Goal: Task Accomplishment & Management: Use online tool/utility

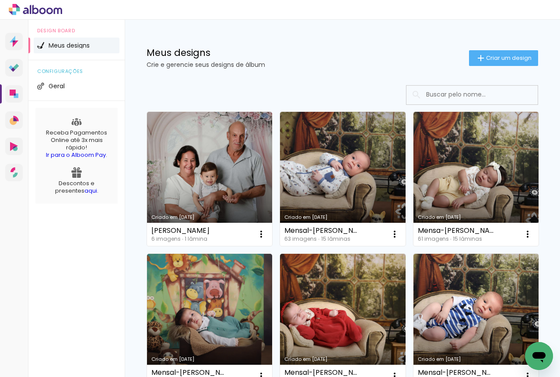
click at [486, 59] on span "Criar um design" at bounding box center [508, 58] width 45 height 6
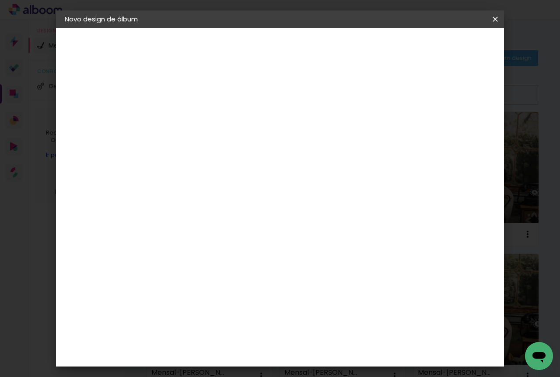
click at [208, 118] on input at bounding box center [208, 118] width 0 height 14
type input "Newborn gemeos"
type paper-input "Newborn gemeos"
click at [0, 0] on slot "Avançar" at bounding box center [0, 0] width 0 height 0
click at [0, 0] on slot "Tamanho Livre" at bounding box center [0, 0] width 0 height 0
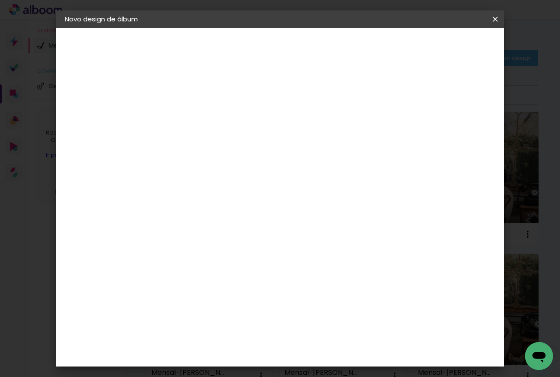
click at [0, 0] on slot "Avançar" at bounding box center [0, 0] width 0 height 0
type input "3"
type paper-input "3"
click at [212, 99] on input "3" at bounding box center [202, 100] width 30 height 11
click at [397, 102] on div at bounding box center [393, 101] width 8 height 8
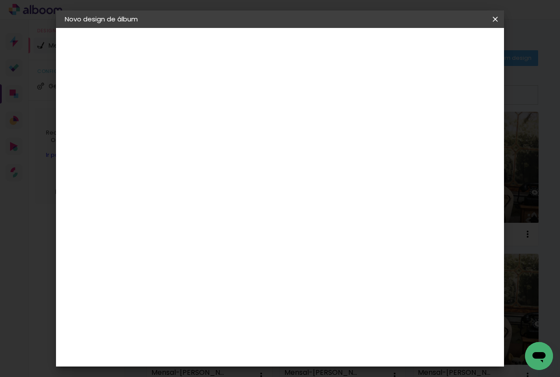
type paper-checkbox "on"
click at [460, 129] on div "mm" at bounding box center [466, 132] width 13 height 13
type input "6"
type paper-input "6"
click at [457, 128] on input "6" at bounding box center [452, 132] width 16 height 13
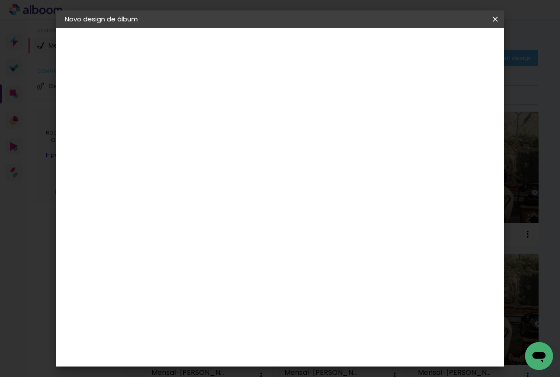
type input "7"
type paper-input "7"
click at [457, 128] on input "7" at bounding box center [451, 132] width 16 height 13
type input "8"
type paper-input "8"
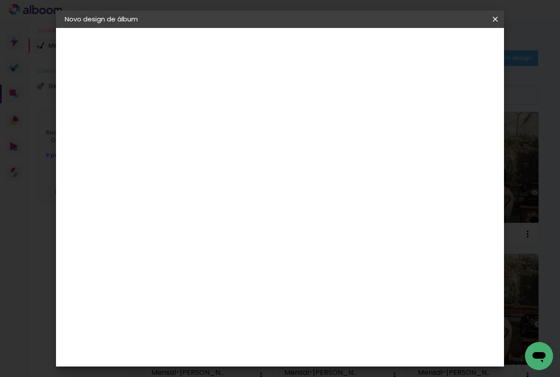
click at [455, 128] on input "8" at bounding box center [450, 132] width 16 height 13
type input "9"
type paper-input "9"
click at [454, 128] on input "9" at bounding box center [450, 132] width 16 height 13
type input "10"
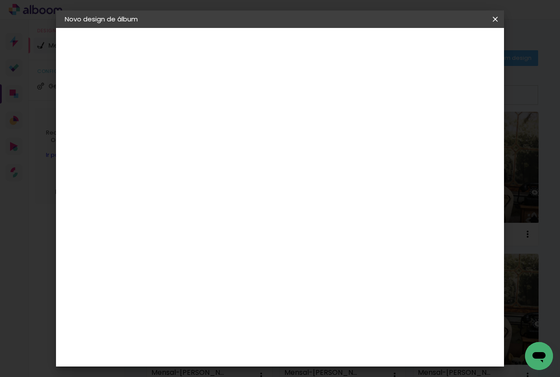
type paper-input "10"
click at [454, 128] on input "10" at bounding box center [449, 132] width 16 height 13
type input "11"
type paper-input "11"
click at [454, 128] on input "11" at bounding box center [448, 132] width 16 height 13
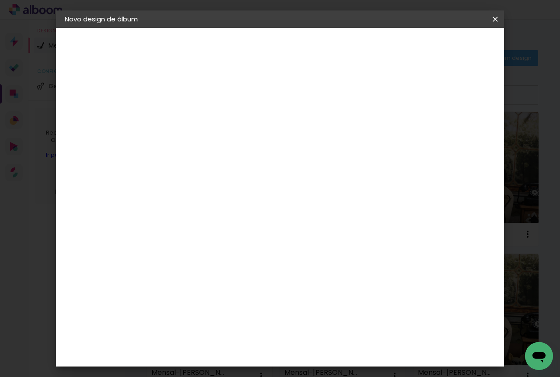
type input "12"
type paper-input "12"
click at [454, 128] on input "12" at bounding box center [448, 132] width 16 height 13
click at [190, 221] on input "30" at bounding box center [180, 218] width 23 height 13
type input "30,5"
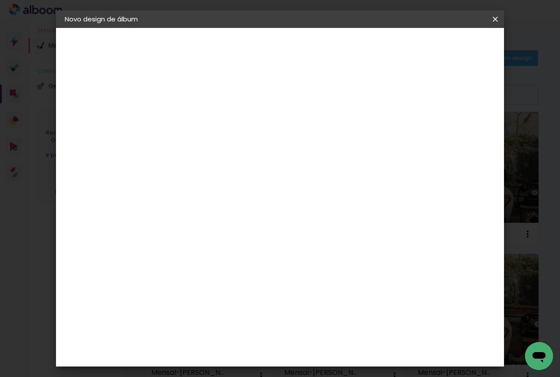
type paper-input "30,5"
drag, startPoint x: 337, startPoint y: 305, endPoint x: 322, endPoint y: 308, distance: 15.7
click at [322, 308] on input "60" at bounding box center [328, 306] width 23 height 13
type input "1"
type input "40,6"
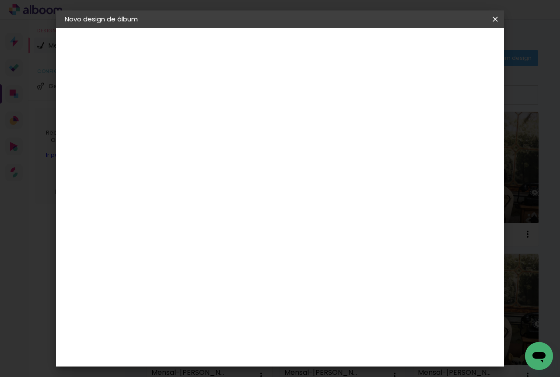
type paper-input "40,6"
click at [440, 48] on span "Iniciar design" at bounding box center [421, 46] width 40 height 6
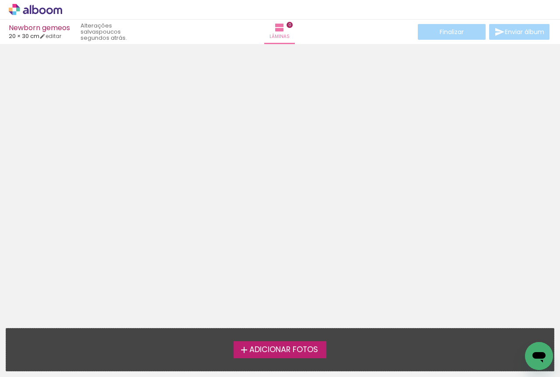
click at [271, 352] on span "Adicionar Fotos" at bounding box center [283, 350] width 69 height 8
click at [0, 0] on input "file" at bounding box center [0, 0] width 0 height 0
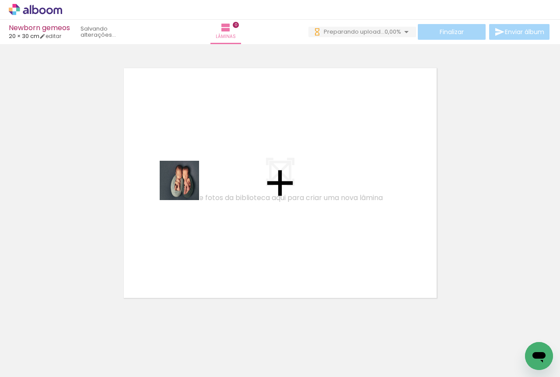
drag, startPoint x: 101, startPoint y: 351, endPoint x: 197, endPoint y: 140, distance: 232.1
click at [197, 141] on quentale-workspace at bounding box center [280, 188] width 560 height 377
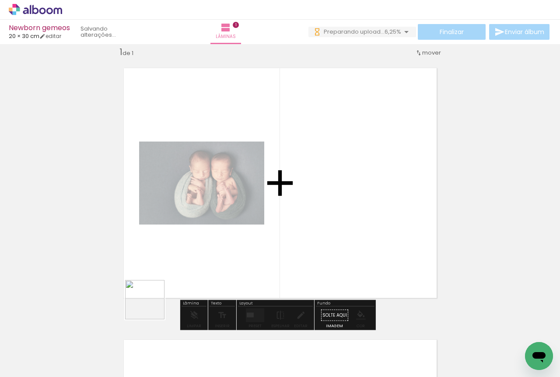
drag, startPoint x: 130, startPoint y: 356, endPoint x: 168, endPoint y: 264, distance: 99.4
click at [168, 264] on quentale-workspace at bounding box center [280, 188] width 560 height 377
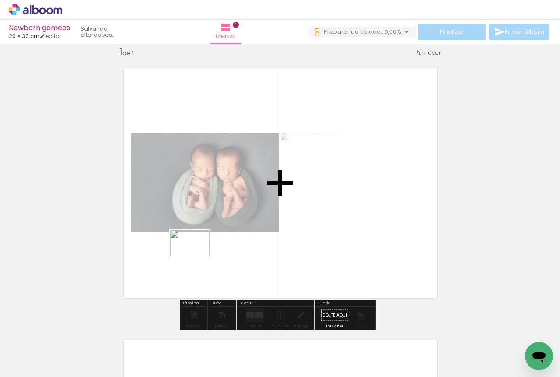
drag, startPoint x: 183, startPoint y: 354, endPoint x: 196, endPoint y: 256, distance: 98.9
click at [196, 256] on quentale-workspace at bounding box center [280, 188] width 560 height 377
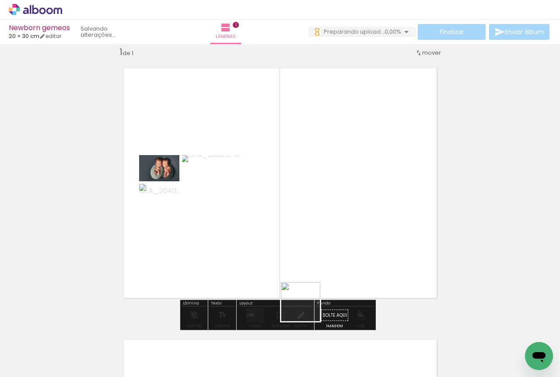
drag, startPoint x: 295, startPoint y: 354, endPoint x: 320, endPoint y: 240, distance: 117.3
click at [320, 240] on quentale-workspace at bounding box center [280, 188] width 560 height 377
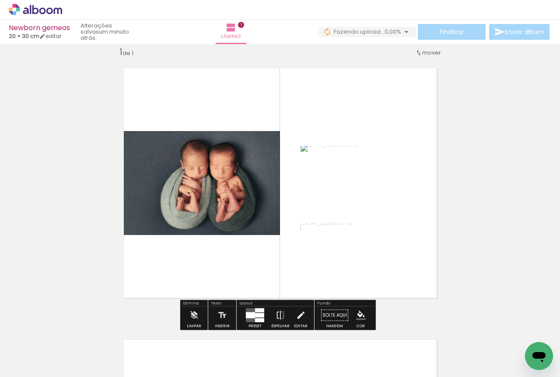
click at [255, 314] on div at bounding box center [259, 316] width 9 height 4
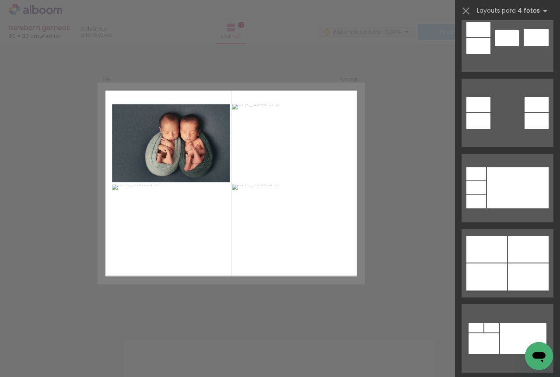
scroll to position [510, 0]
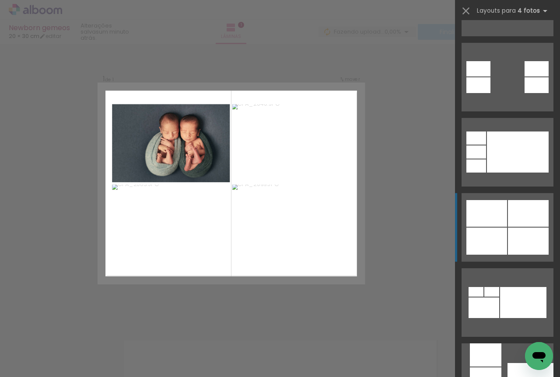
click at [511, 230] on div at bounding box center [528, 241] width 41 height 27
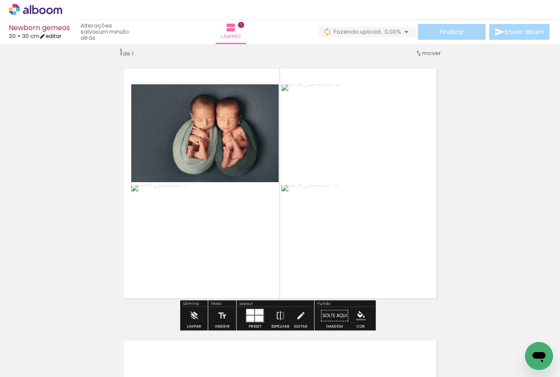
click at [55, 33] on link "editar" at bounding box center [50, 35] width 22 height 7
type input "3"
type input "30,5"
type input "40,6"
type input "12"
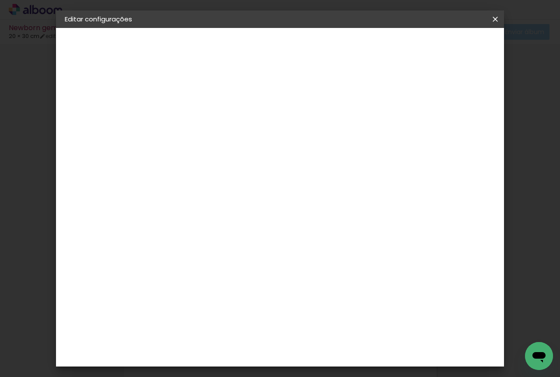
click at [397, 101] on div at bounding box center [393, 101] width 8 height 8
type paper-checkbox "on"
click at [430, 48] on span "Salvar configurações" at bounding box center [412, 49] width 58 height 12
click at [434, 51] on paper-button "Salvar configurações" at bounding box center [411, 49] width 75 height 21
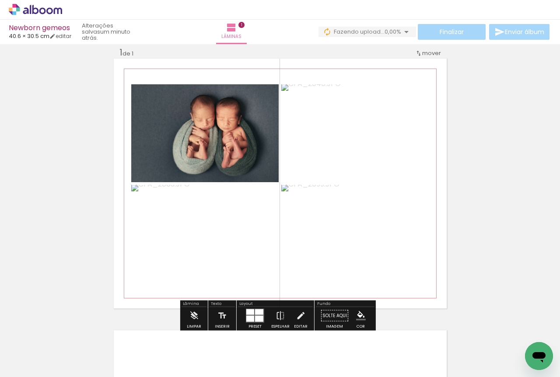
click at [230, 152] on quentale-photo at bounding box center [204, 133] width 147 height 98
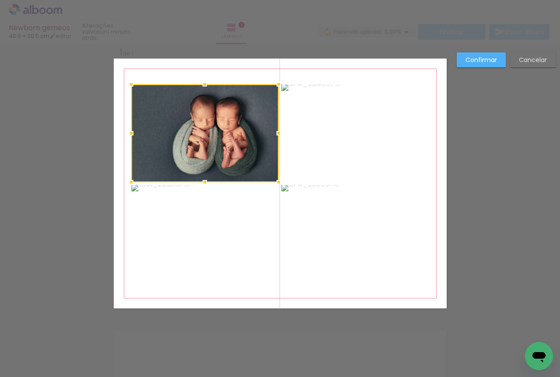
scroll to position [11, 0]
click at [238, 220] on quentale-photo at bounding box center [204, 234] width 147 height 98
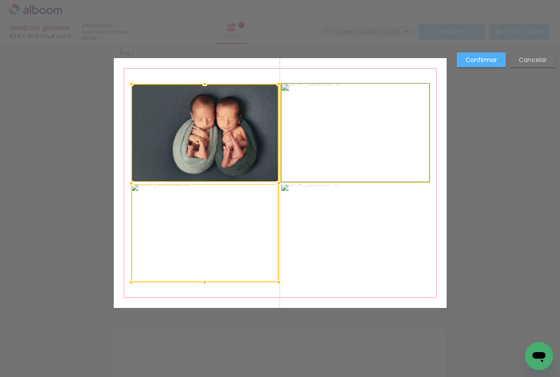
click at [349, 147] on quentale-photo at bounding box center [355, 133] width 148 height 98
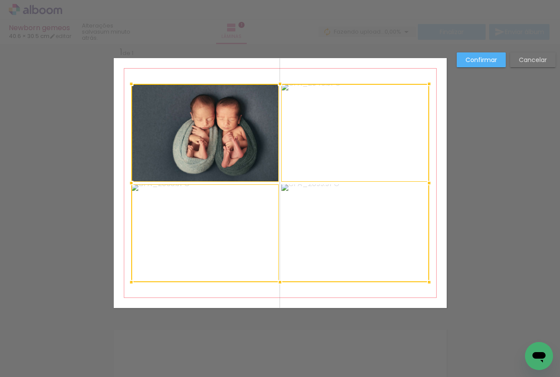
click at [362, 249] on div at bounding box center [280, 183] width 298 height 199
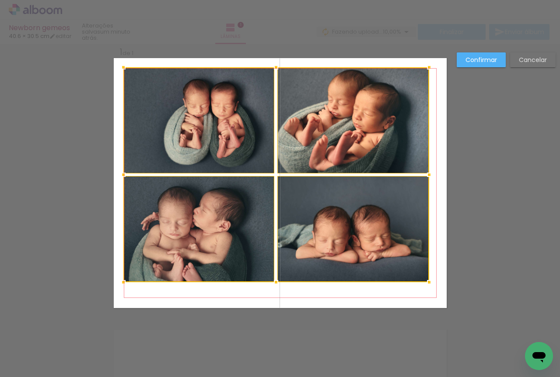
drag, startPoint x: 131, startPoint y: 83, endPoint x: 123, endPoint y: 66, distance: 18.4
click at [123, 66] on div at bounding box center [123, 67] width 17 height 17
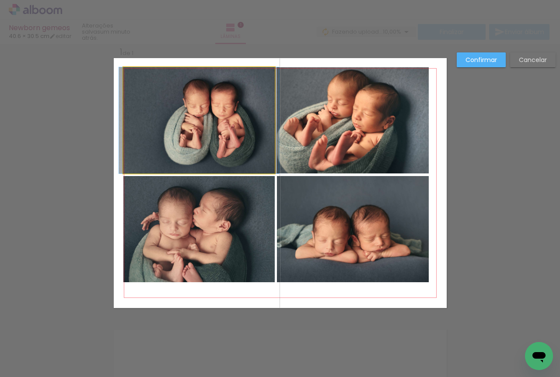
click at [187, 101] on quentale-photo at bounding box center [198, 120] width 151 height 106
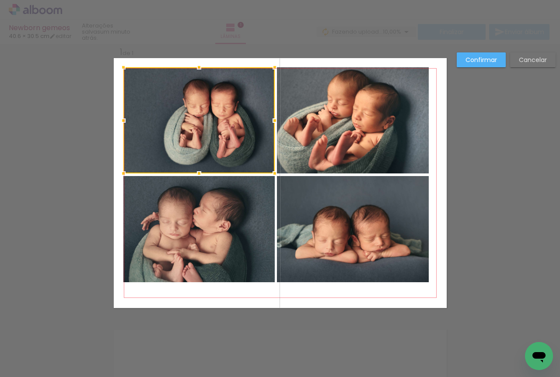
click at [325, 128] on quentale-photo at bounding box center [353, 120] width 152 height 106
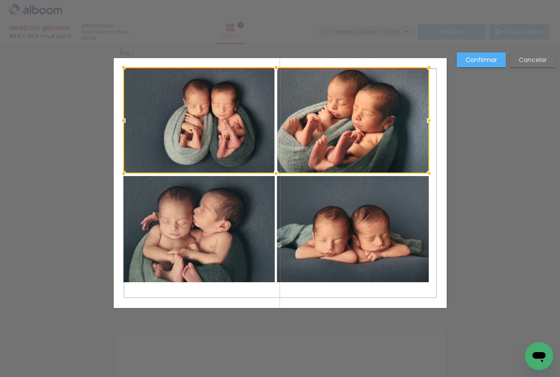
click at [260, 224] on quentale-photo at bounding box center [198, 229] width 151 height 106
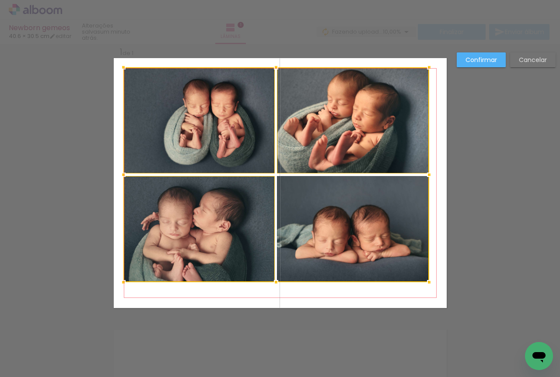
click at [320, 216] on div at bounding box center [276, 174] width 306 height 215
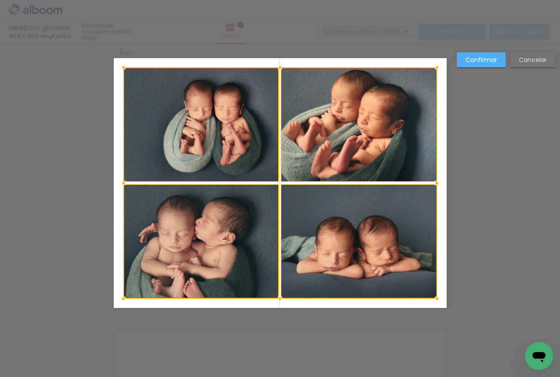
drag, startPoint x: 435, startPoint y: 297, endPoint x: 437, endPoint y: 304, distance: 6.9
click at [437, 304] on div at bounding box center [436, 298] width 17 height 17
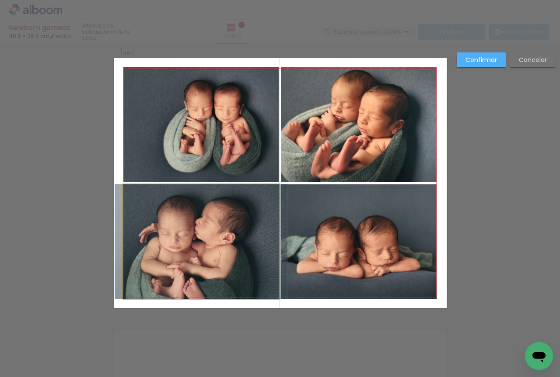
click at [241, 272] on quentale-photo at bounding box center [200, 242] width 155 height 115
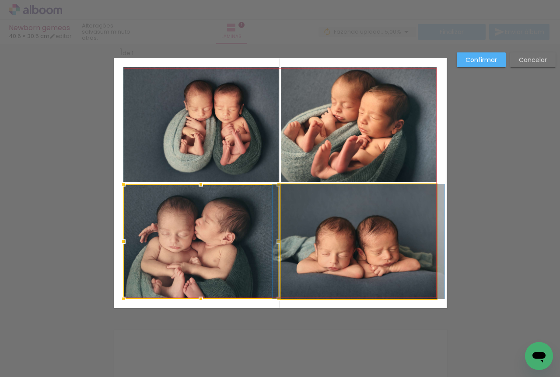
click at [330, 268] on quentale-photo at bounding box center [359, 242] width 156 height 115
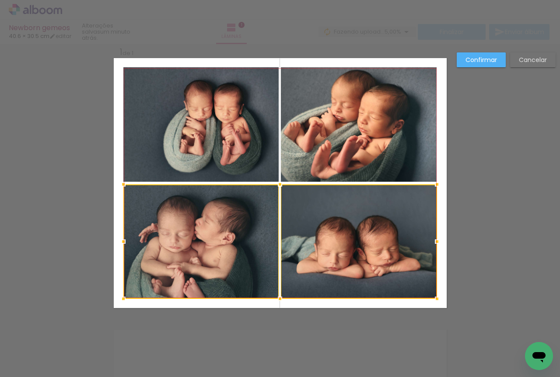
click at [330, 170] on quentale-photo at bounding box center [359, 124] width 156 height 115
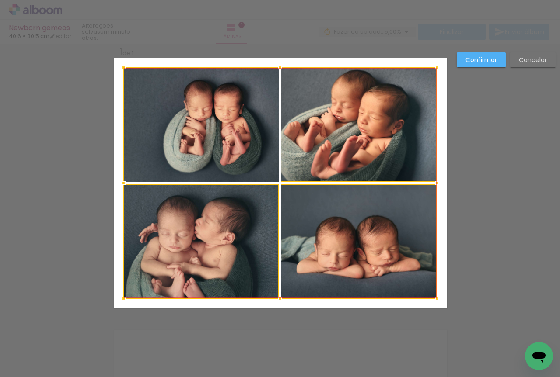
click at [232, 150] on div at bounding box center [280, 183] width 314 height 232
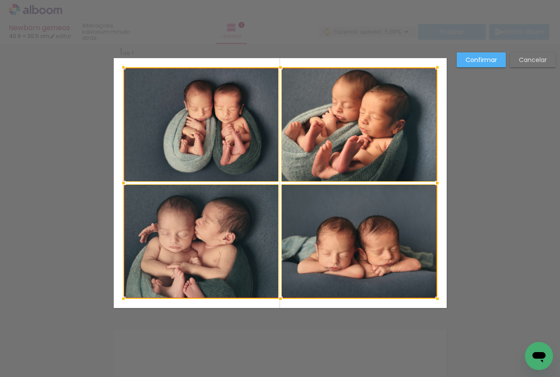
click at [434, 300] on div at bounding box center [437, 298] width 17 height 17
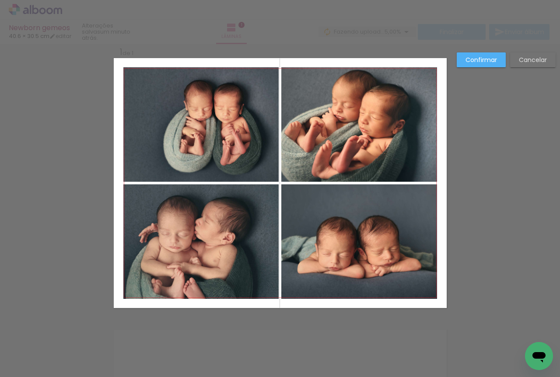
click at [0, 0] on slot "Confirmar" at bounding box center [0, 0] width 0 height 0
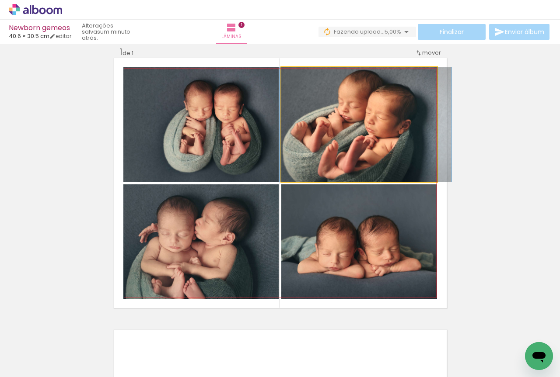
drag, startPoint x: 349, startPoint y: 136, endPoint x: 358, endPoint y: 133, distance: 9.7
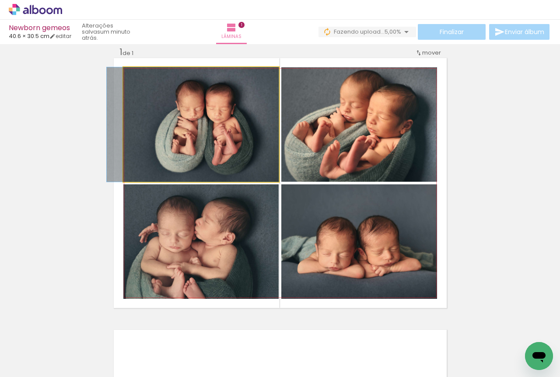
drag, startPoint x: 229, startPoint y: 135, endPoint x: 208, endPoint y: 135, distance: 21.0
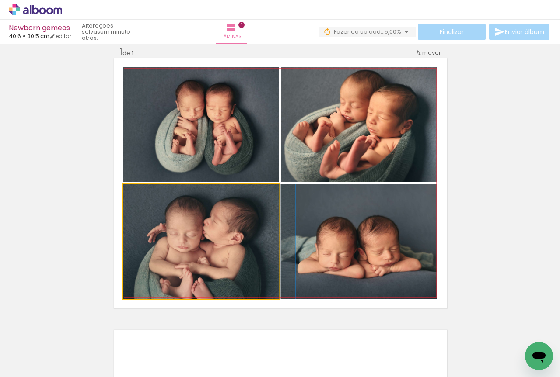
drag, startPoint x: 197, startPoint y: 244, endPoint x: 209, endPoint y: 243, distance: 12.3
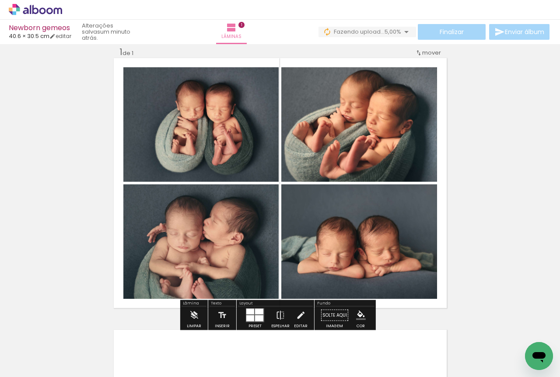
click at [48, 352] on iron-icon at bounding box center [44, 351] width 7 height 7
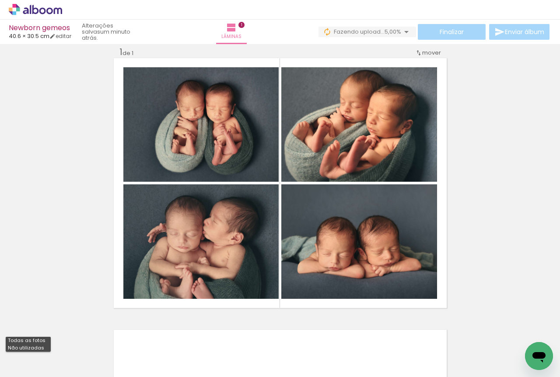
click at [0, 0] on slot "Não utilizadas" at bounding box center [0, 0] width 0 height 0
type input "Não utilizadas"
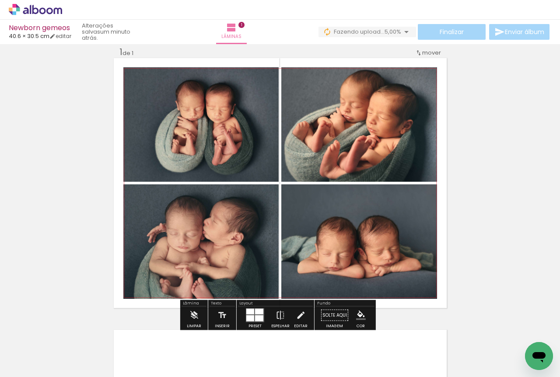
scroll to position [230, 0]
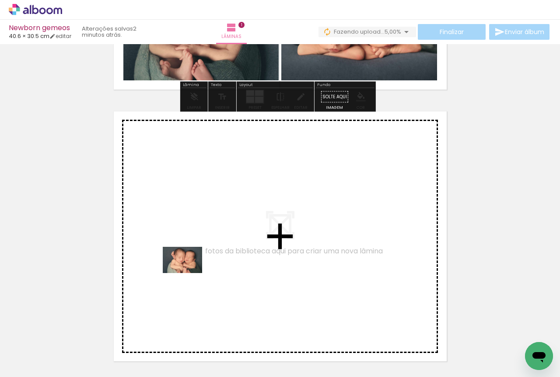
drag, startPoint x: 94, startPoint y: 350, endPoint x: 189, endPoint y: 273, distance: 122.5
click at [189, 273] on quentale-workspace at bounding box center [280, 188] width 560 height 377
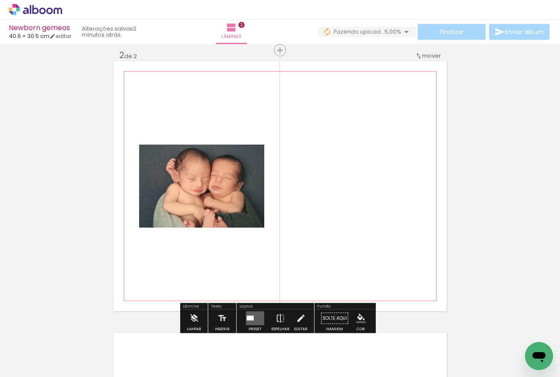
scroll to position [283, 0]
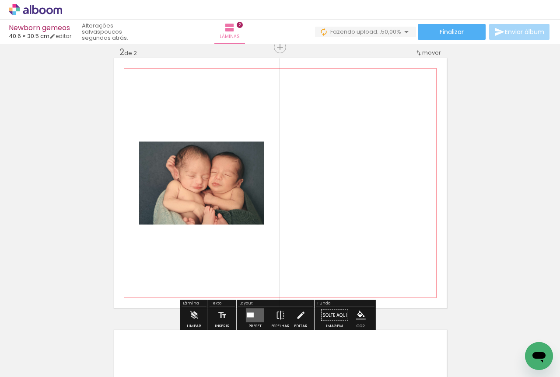
click at [230, 205] on quentale-photo at bounding box center [201, 183] width 125 height 83
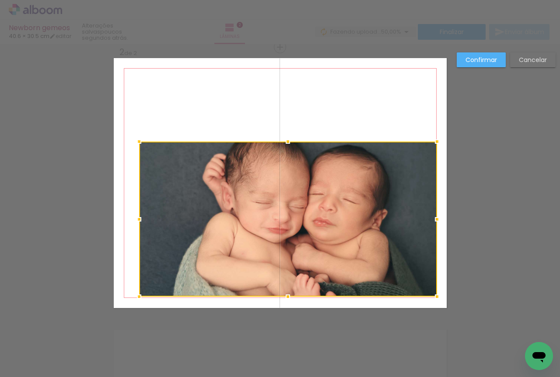
drag, startPoint x: 270, startPoint y: 234, endPoint x: 433, endPoint y: 312, distance: 180.2
click at [433, 312] on div "Inserir lâmina 1 de 2 Inserir lâmina 2 de 2 Confirmar Cancelar" at bounding box center [280, 179] width 560 height 837
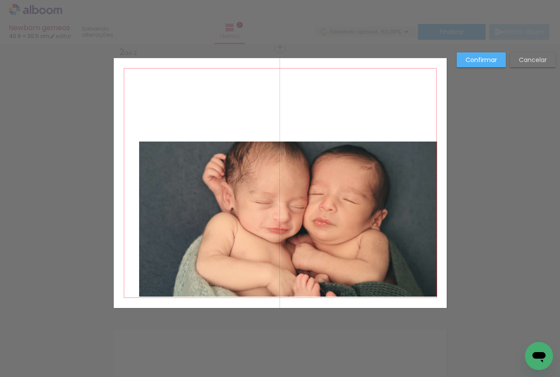
click at [392, 258] on quentale-photo at bounding box center [288, 219] width 298 height 155
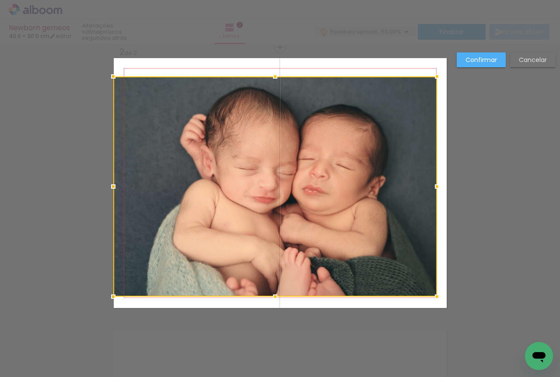
drag, startPoint x: 136, startPoint y: 142, endPoint x: 82, endPoint y: 73, distance: 88.2
click at [81, 73] on div "Inserir lâmina 1 de 2 Inserir lâmina 2 de 2 Confirmar Cancelar" at bounding box center [280, 179] width 560 height 837
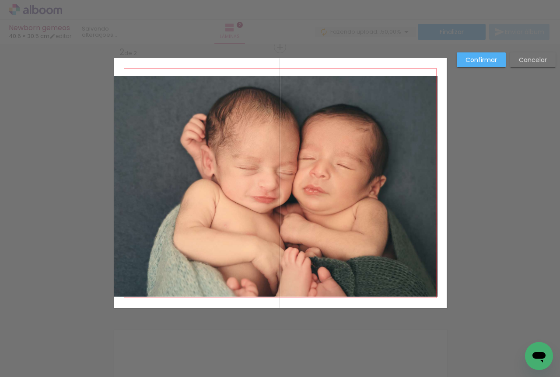
click at [133, 83] on quentale-photo at bounding box center [276, 186] width 324 height 221
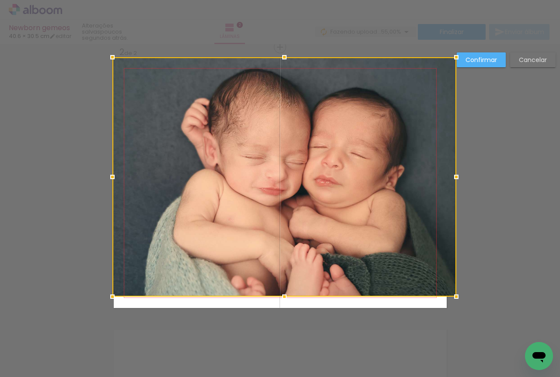
drag, startPoint x: 109, startPoint y: 77, endPoint x: 136, endPoint y: 54, distance: 35.7
click at [136, 54] on div "Inserir lâmina 1 de 2 Inserir lâmina 2 de 2 Confirmar Cancelar" at bounding box center [280, 179] width 560 height 837
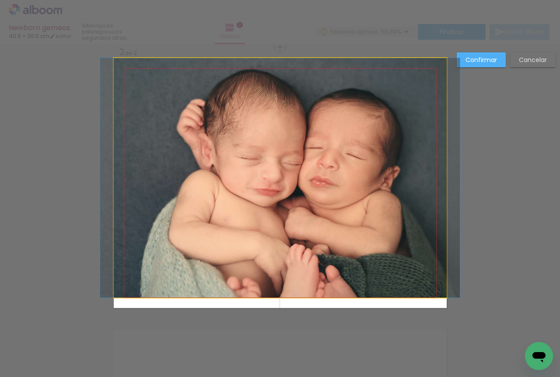
drag, startPoint x: 174, startPoint y: 119, endPoint x: 388, endPoint y: 251, distance: 251.7
click at [175, 119] on quentale-photo at bounding box center [280, 178] width 333 height 240
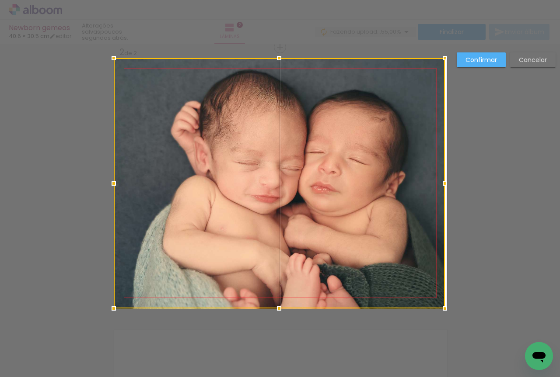
drag, startPoint x: 443, startPoint y: 300, endPoint x: 452, endPoint y: 311, distance: 14.3
click at [452, 311] on div "Inserir lâmina 1 de 2 Inserir lâmina 2 de 2 Confirmar Cancelar" at bounding box center [280, 179] width 560 height 837
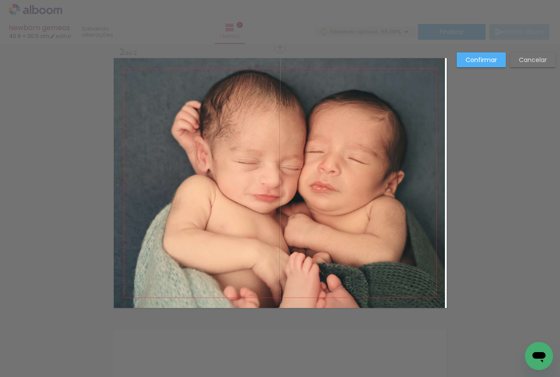
click at [402, 281] on quentale-photo at bounding box center [279, 183] width 331 height 250
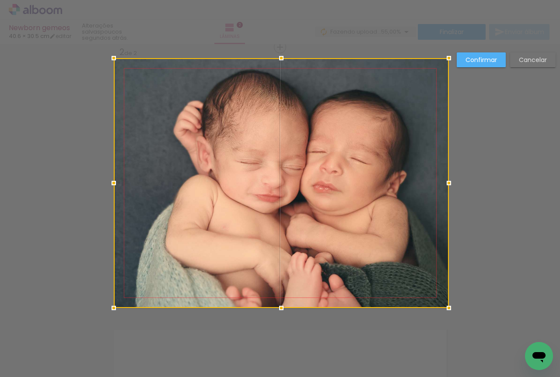
drag, startPoint x: 441, startPoint y: 311, endPoint x: 435, endPoint y: 311, distance: 6.1
click at [435, 311] on div "Inserir lâmina 1 de 2 Inserir lâmina 2 de 2 Confirmar Cancelar" at bounding box center [280, 179] width 560 height 837
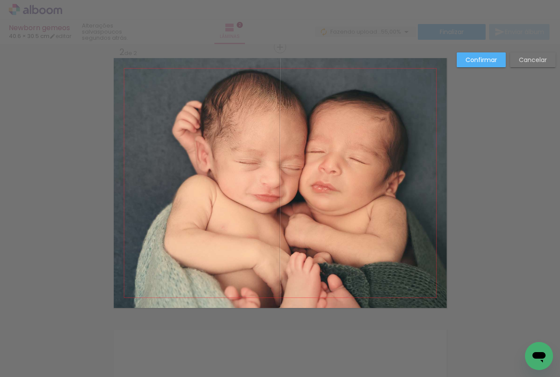
click at [485, 55] on paper-button "Confirmar" at bounding box center [481, 59] width 49 height 15
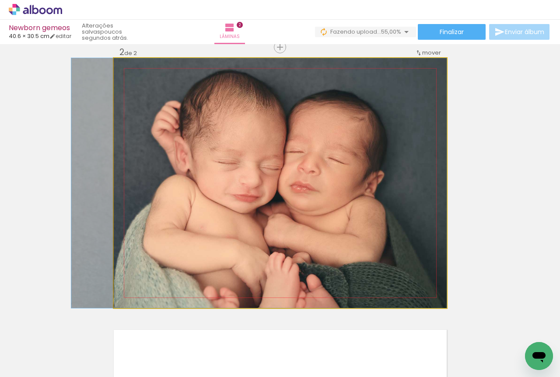
drag, startPoint x: 386, startPoint y: 114, endPoint x: 360, endPoint y: 116, distance: 25.9
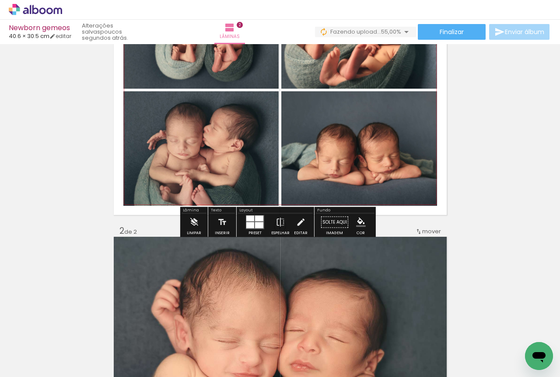
scroll to position [73, 0]
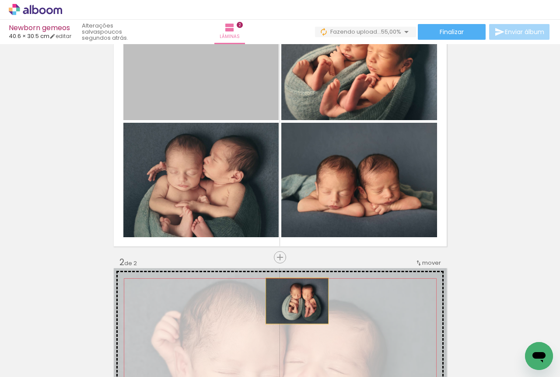
drag, startPoint x: 258, startPoint y: 129, endPoint x: 293, endPoint y: 301, distance: 176.3
click at [293, 301] on div "Inserir lâmina 1 de 2 Inserir lâmina 2 de 2" at bounding box center [280, 382] width 560 height 817
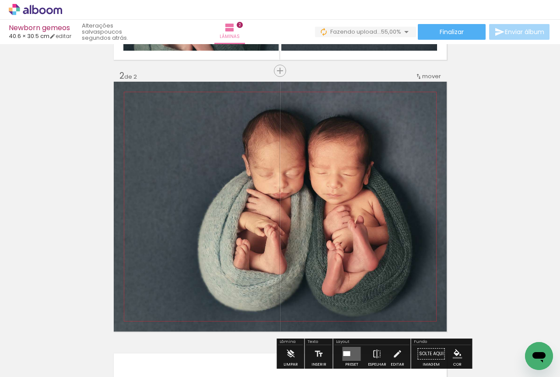
scroll to position [292, 0]
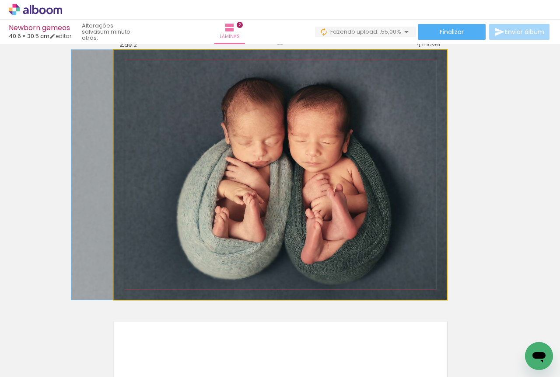
drag, startPoint x: 323, startPoint y: 220, endPoint x: 290, endPoint y: 223, distance: 32.6
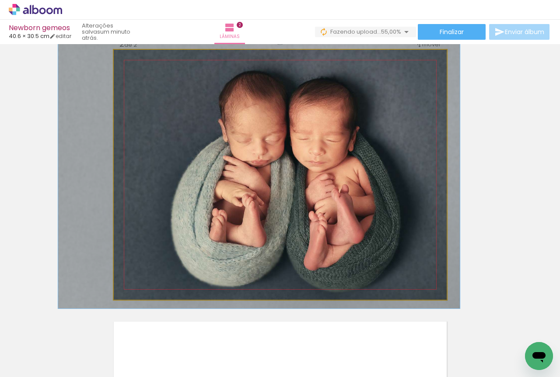
type paper-slider "107"
click at [133, 63] on div at bounding box center [136, 59] width 14 height 14
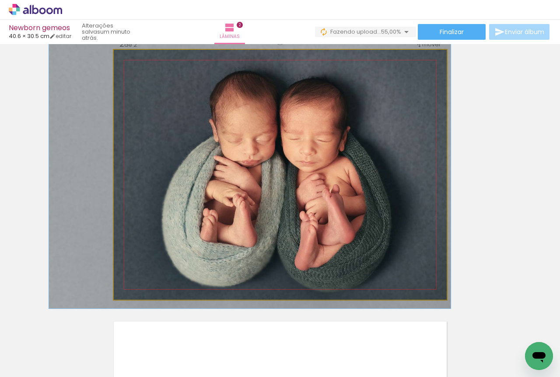
drag, startPoint x: 248, startPoint y: 147, endPoint x: 239, endPoint y: 147, distance: 9.2
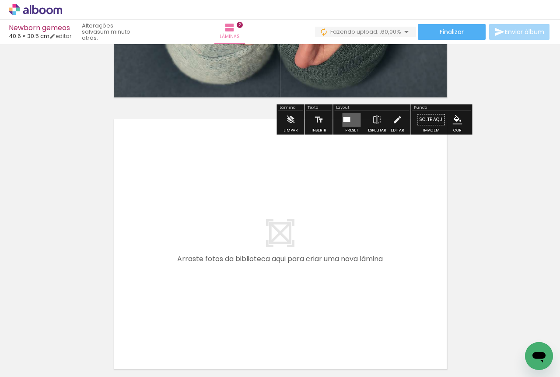
scroll to position [572, 0]
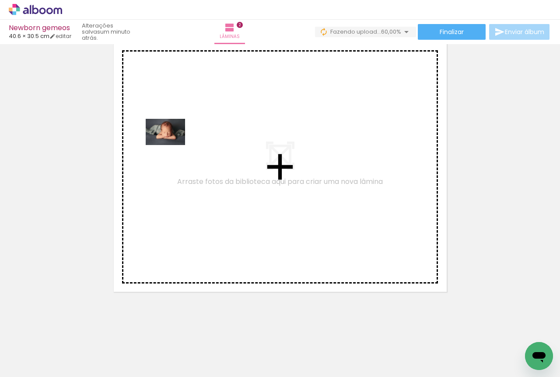
drag, startPoint x: 94, startPoint y: 350, endPoint x: 176, endPoint y: 138, distance: 226.8
click at [176, 138] on quentale-workspace at bounding box center [280, 188] width 560 height 377
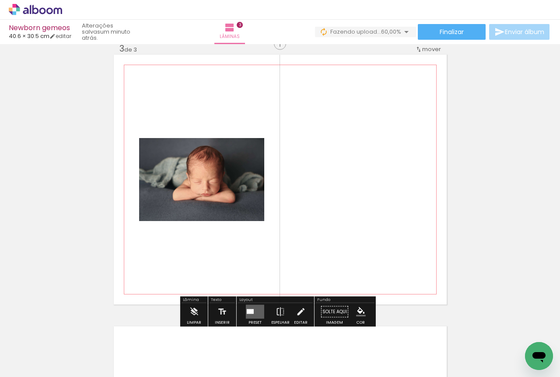
scroll to position [555, 0]
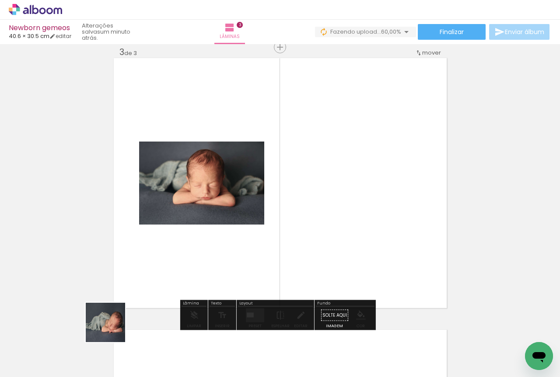
drag, startPoint x: 112, startPoint y: 329, endPoint x: 162, endPoint y: 266, distance: 80.7
click at [162, 266] on quentale-workspace at bounding box center [280, 188] width 560 height 377
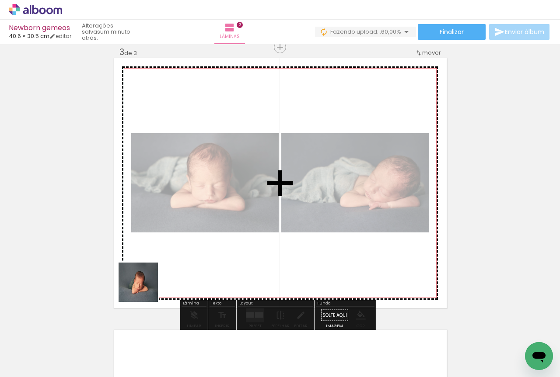
drag, startPoint x: 131, startPoint y: 307, endPoint x: 173, endPoint y: 253, distance: 68.5
click at [173, 253] on quentale-workspace at bounding box center [280, 188] width 560 height 377
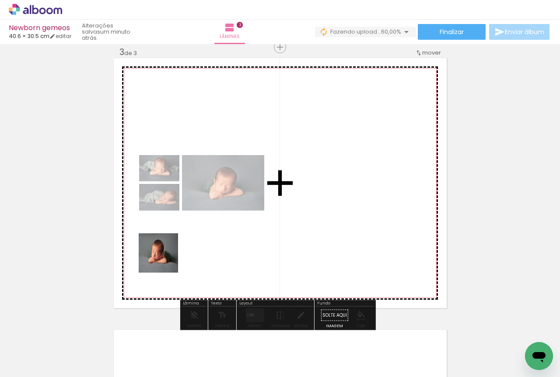
drag, startPoint x: 98, startPoint y: 346, endPoint x: 170, endPoint y: 250, distance: 119.9
click at [170, 250] on quentale-workspace at bounding box center [280, 188] width 560 height 377
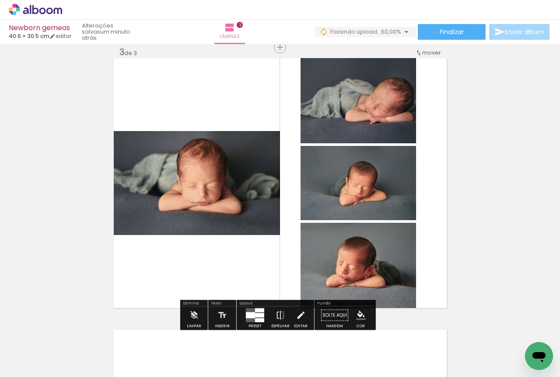
click at [248, 314] on div at bounding box center [250, 316] width 9 height 6
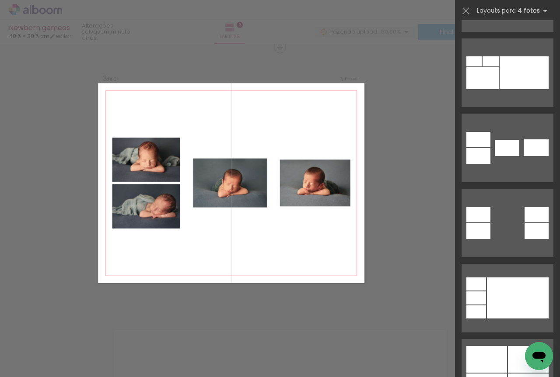
scroll to position [510, 0]
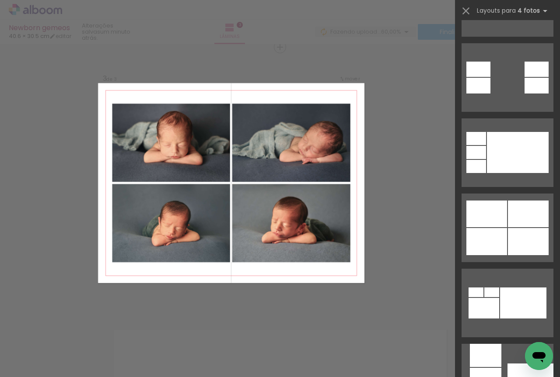
click at [502, 212] on div at bounding box center [486, 214] width 41 height 27
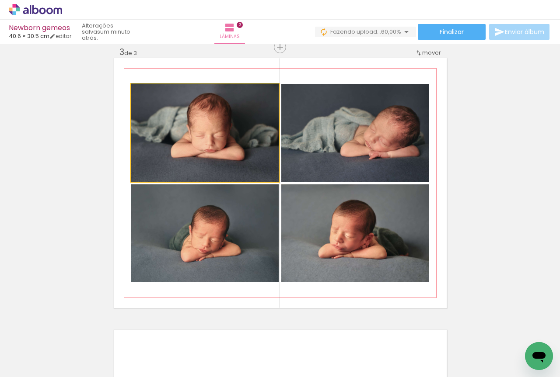
click at [243, 133] on quentale-photo at bounding box center [204, 133] width 147 height 98
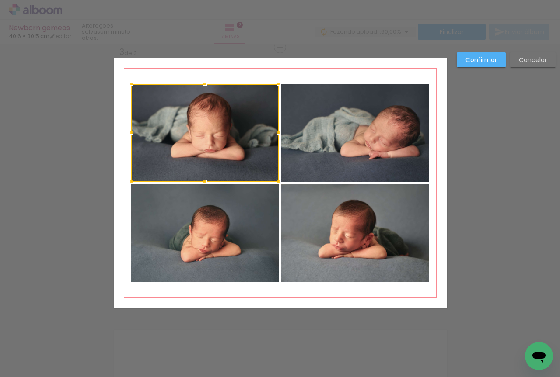
click at [361, 139] on quentale-photo at bounding box center [355, 133] width 148 height 98
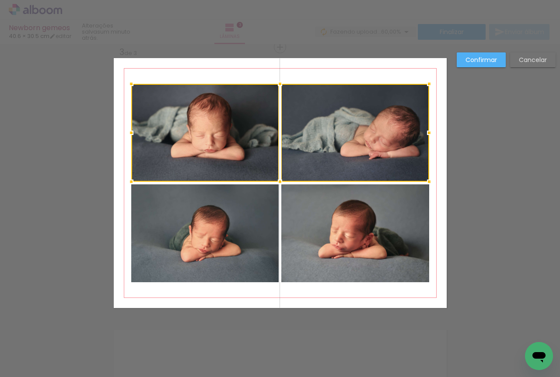
click at [324, 249] on quentale-photo at bounding box center [355, 234] width 148 height 98
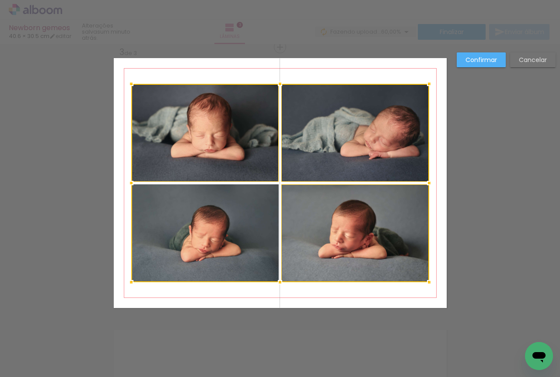
click at [214, 238] on div at bounding box center [280, 183] width 298 height 199
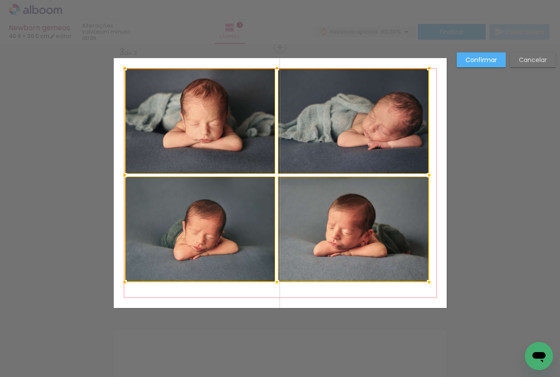
drag, startPoint x: 129, startPoint y: 85, endPoint x: 123, endPoint y: 67, distance: 18.7
click at [123, 67] on div at bounding box center [124, 67] width 17 height 17
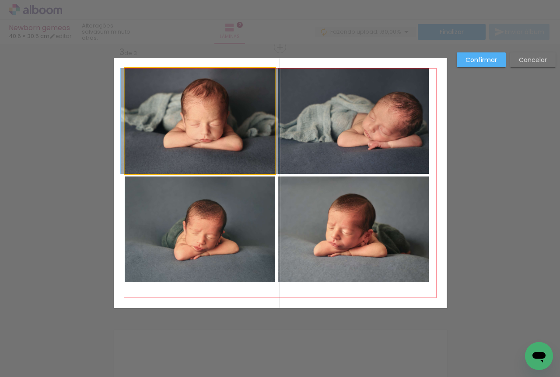
click at [171, 107] on quentale-photo at bounding box center [200, 121] width 151 height 106
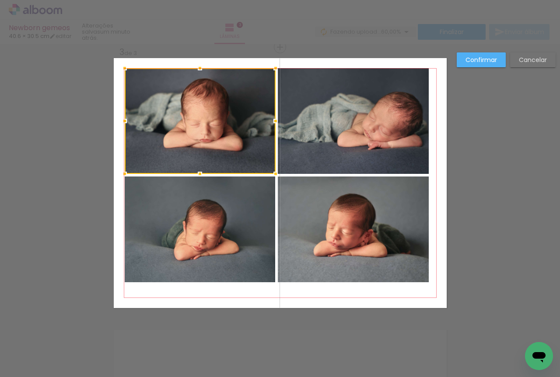
click at [318, 138] on quentale-photo at bounding box center [353, 121] width 151 height 106
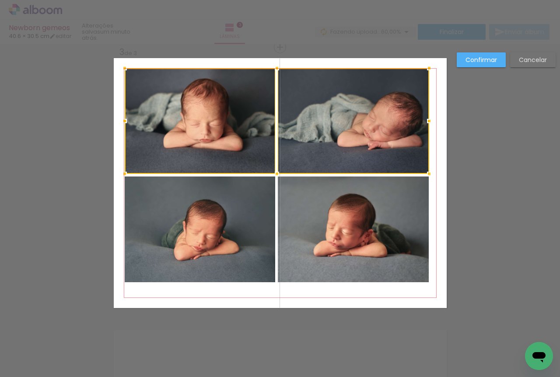
click at [202, 232] on quentale-photo at bounding box center [200, 230] width 151 height 106
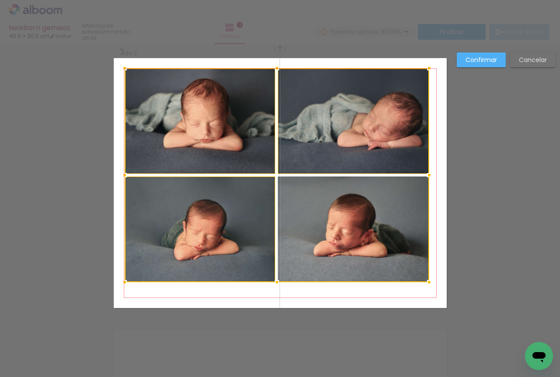
click at [387, 263] on div at bounding box center [277, 175] width 304 height 214
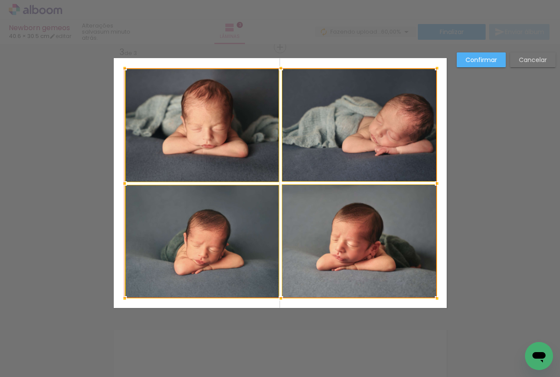
drag, startPoint x: 428, startPoint y: 283, endPoint x: 436, endPoint y: 299, distance: 18.0
click at [436, 299] on div at bounding box center [436, 298] width 17 height 17
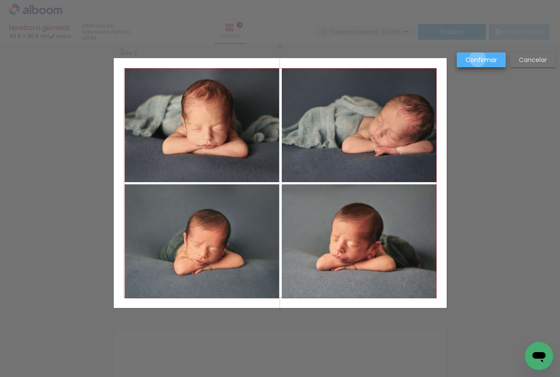
click at [0, 0] on slot "Confirmar" at bounding box center [0, 0] width 0 height 0
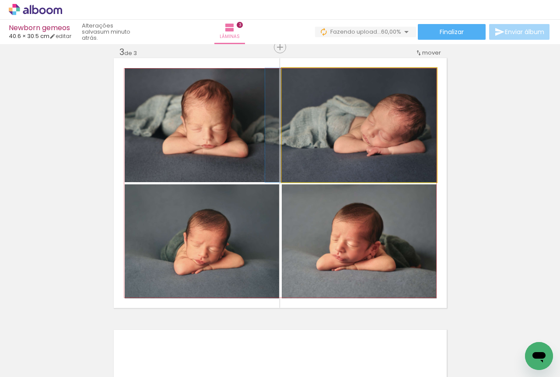
drag, startPoint x: 366, startPoint y: 117, endPoint x: 343, endPoint y: 121, distance: 23.5
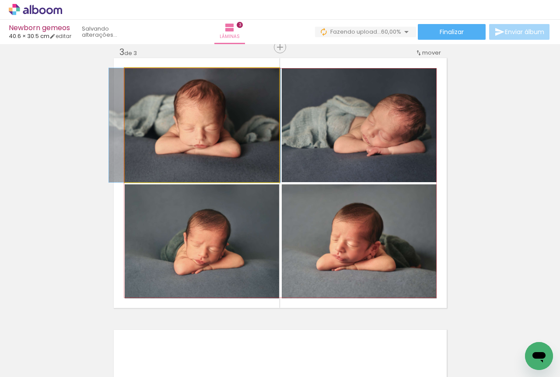
drag, startPoint x: 202, startPoint y: 113, endPoint x: 196, endPoint y: 115, distance: 5.4
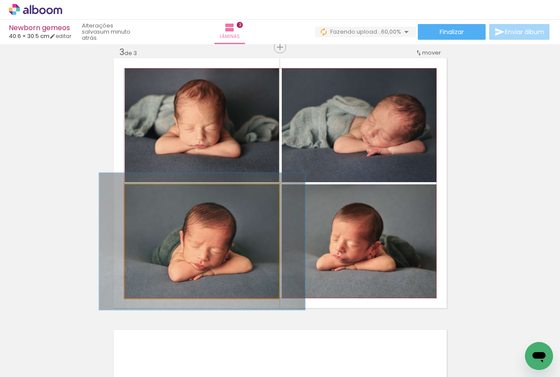
drag, startPoint x: 146, startPoint y: 193, endPoint x: 152, endPoint y: 195, distance: 6.3
type paper-slider "120"
click at [152, 195] on div at bounding box center [151, 194] width 14 height 14
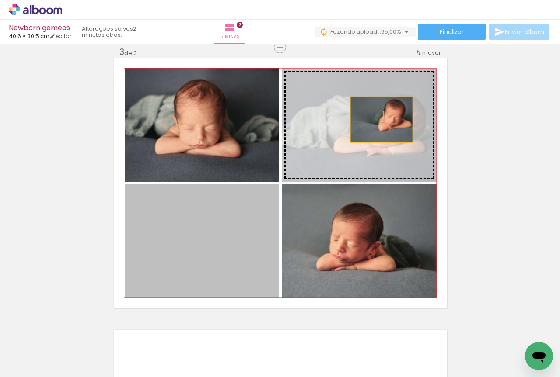
drag, startPoint x: 233, startPoint y: 255, endPoint x: 378, endPoint y: 120, distance: 197.7
click at [0, 0] on slot at bounding box center [0, 0] width 0 height 0
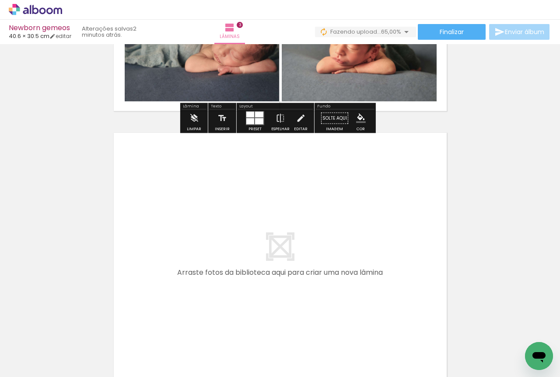
scroll to position [774, 0]
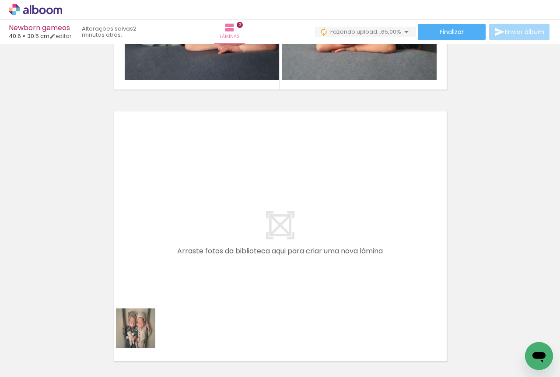
drag, startPoint x: 138, startPoint y: 345, endPoint x: 199, endPoint y: 191, distance: 165.8
click at [199, 191] on quentale-workspace at bounding box center [280, 188] width 560 height 377
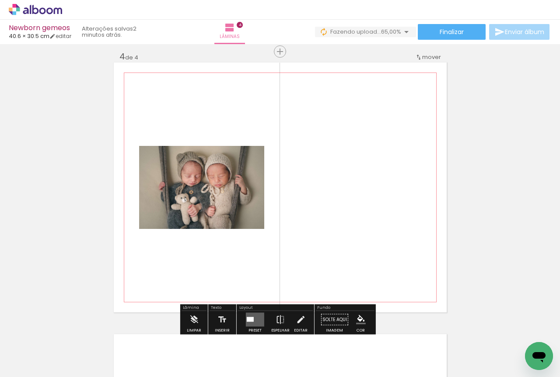
scroll to position [827, 0]
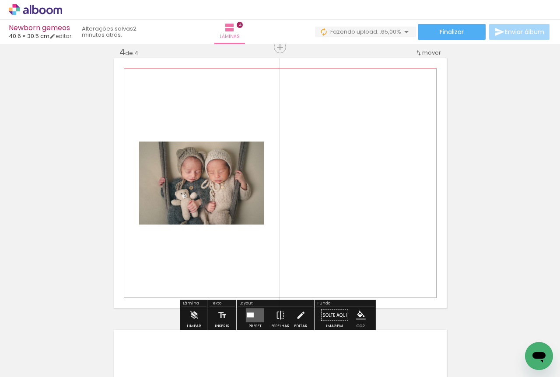
click at [225, 199] on quentale-photo at bounding box center [201, 183] width 125 height 83
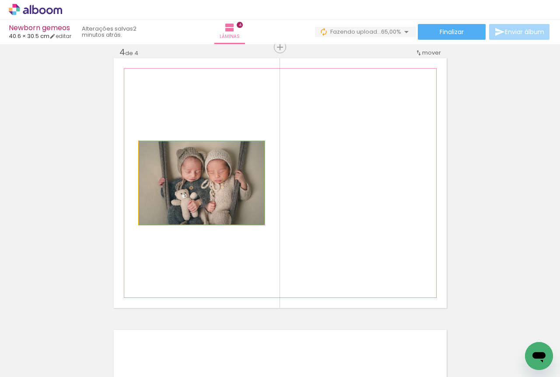
click at [225, 199] on quentale-photo at bounding box center [201, 183] width 125 height 83
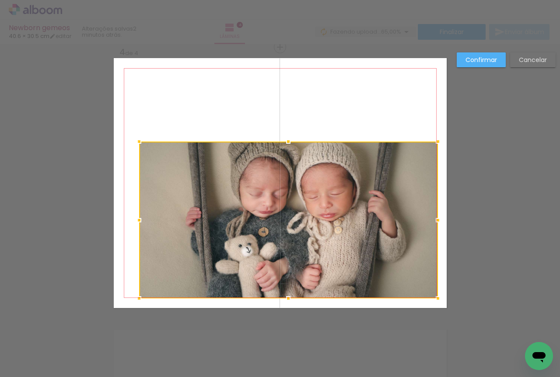
drag, startPoint x: 262, startPoint y: 227, endPoint x: 435, endPoint y: 301, distance: 188.7
click at [435, 301] on div at bounding box center [437, 298] width 17 height 17
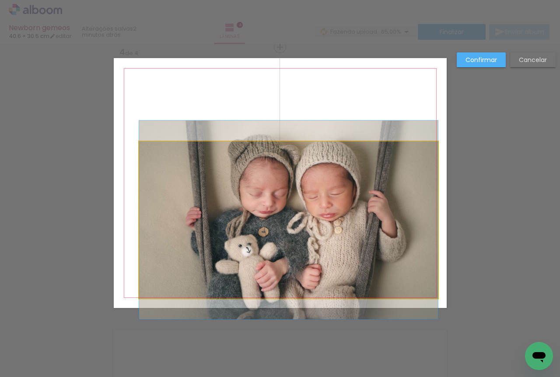
click at [367, 262] on quentale-photo at bounding box center [288, 220] width 299 height 157
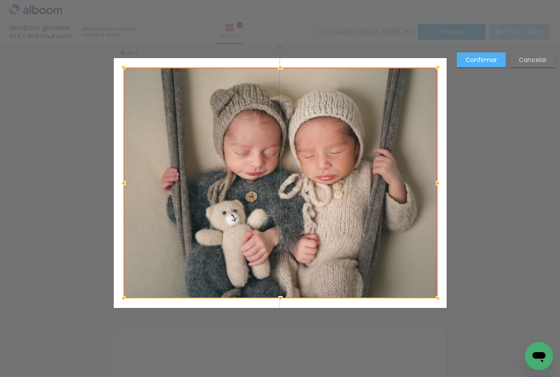
drag, startPoint x: 134, startPoint y: 141, endPoint x: 118, endPoint y: 66, distance: 76.0
click at [118, 66] on div at bounding box center [123, 67] width 17 height 17
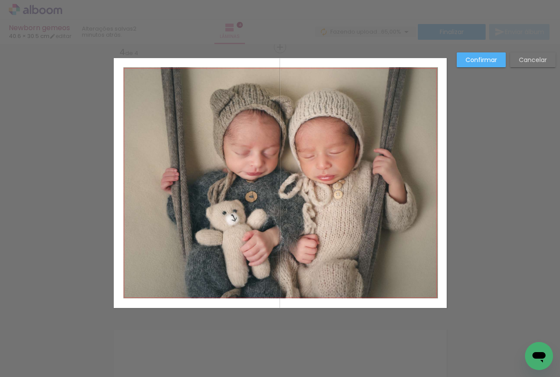
click at [0, 0] on slot "Confirmar" at bounding box center [0, 0] width 0 height 0
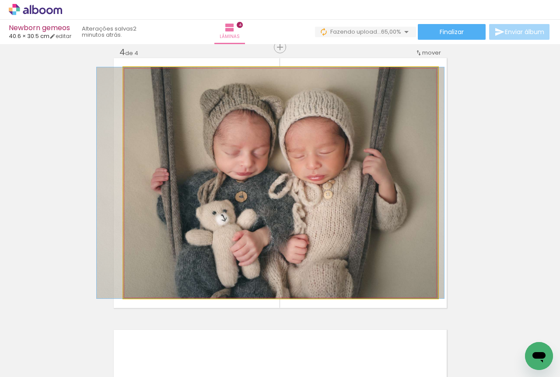
drag, startPoint x: 358, startPoint y: 129, endPoint x: 348, endPoint y: 131, distance: 10.4
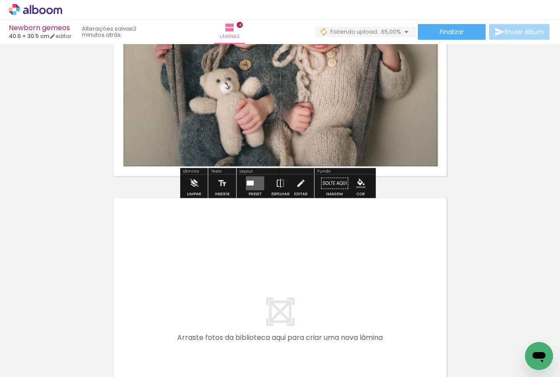
scroll to position [1046, 0]
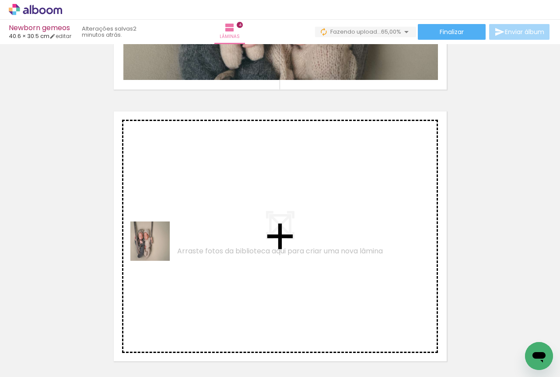
drag, startPoint x: 93, startPoint y: 351, endPoint x: 206, endPoint y: 164, distance: 218.4
click at [206, 164] on quentale-workspace at bounding box center [280, 188] width 560 height 377
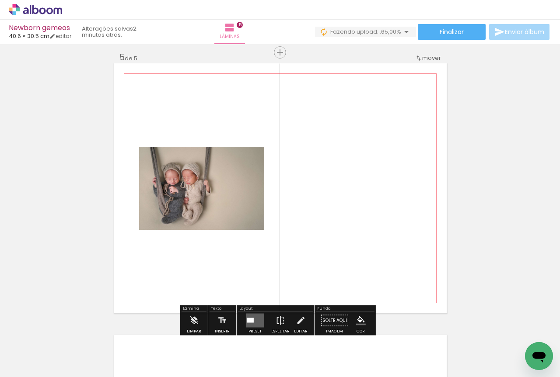
scroll to position [1100, 0]
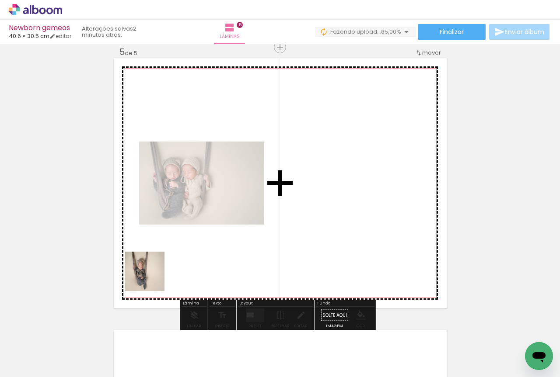
drag, startPoint x: 145, startPoint y: 356, endPoint x: 151, endPoint y: 274, distance: 82.0
click at [151, 274] on quentale-workspace at bounding box center [280, 188] width 560 height 377
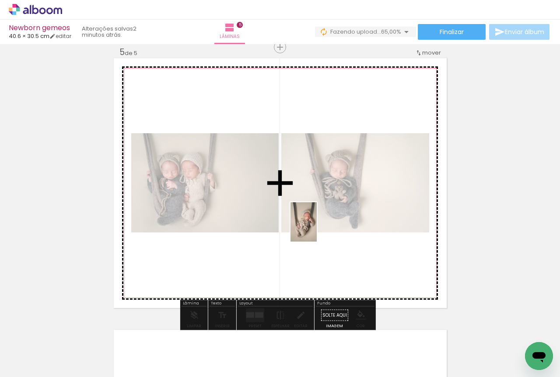
drag, startPoint x: 105, startPoint y: 349, endPoint x: 322, endPoint y: 226, distance: 249.9
click at [322, 226] on quentale-workspace at bounding box center [280, 188] width 560 height 377
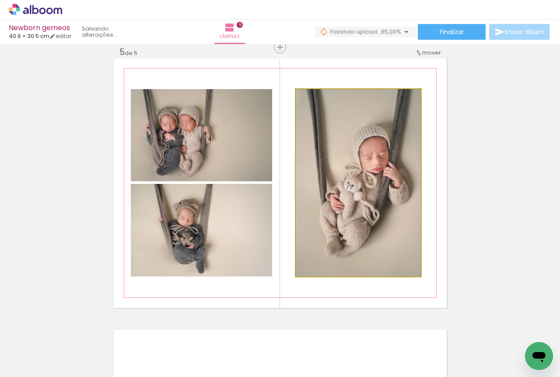
click at [363, 253] on quentale-photo at bounding box center [358, 183] width 125 height 188
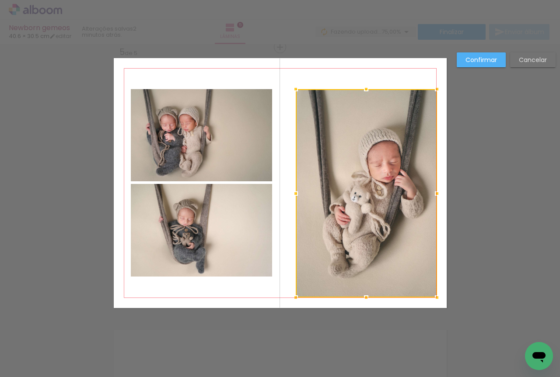
drag, startPoint x: 417, startPoint y: 279, endPoint x: 431, endPoint y: 299, distance: 24.4
click at [431, 299] on div at bounding box center [436, 297] width 17 height 17
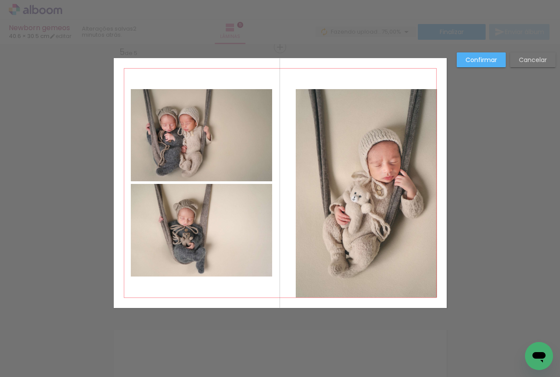
click at [415, 275] on quentale-photo at bounding box center [366, 193] width 141 height 209
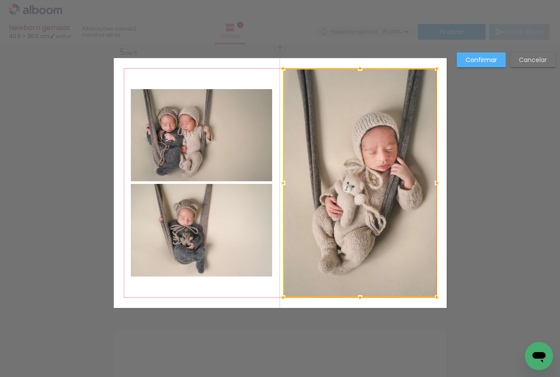
drag, startPoint x: 292, startPoint y: 87, endPoint x: 279, endPoint y: 66, distance: 24.2
click at [279, 66] on div at bounding box center [282, 68] width 17 height 17
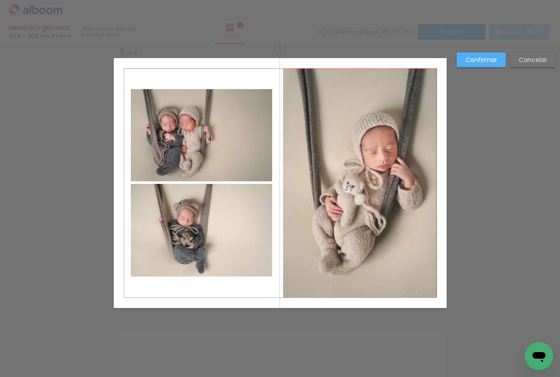
click at [222, 109] on quentale-photo at bounding box center [201, 135] width 141 height 92
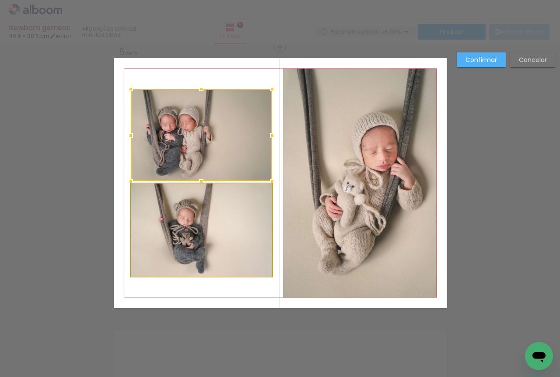
click at [232, 223] on quentale-photo at bounding box center [201, 230] width 141 height 93
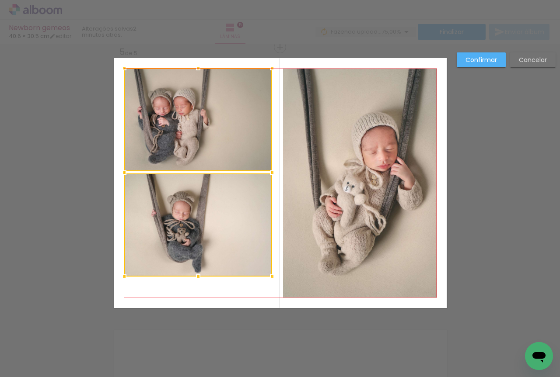
drag, startPoint x: 122, startPoint y: 89, endPoint x: 116, endPoint y: 68, distance: 21.9
click at [116, 68] on div at bounding box center [123, 67] width 17 height 17
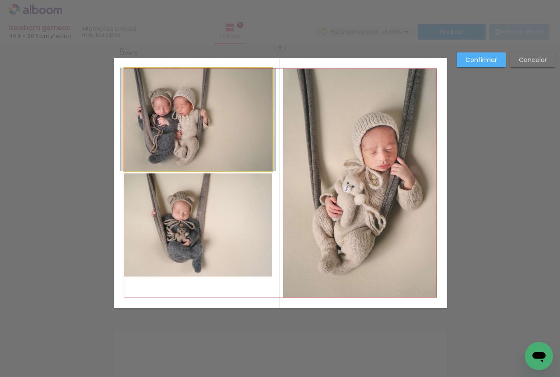
click at [147, 102] on quentale-photo at bounding box center [198, 119] width 148 height 103
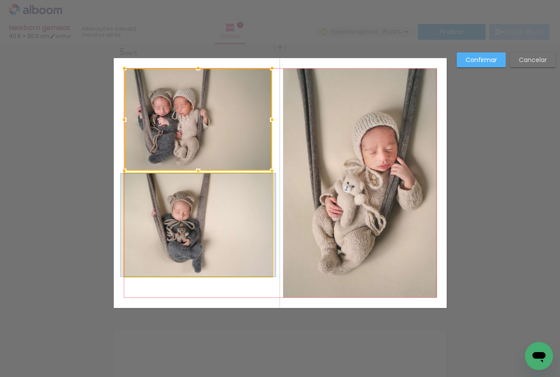
click at [223, 235] on quentale-photo at bounding box center [198, 225] width 148 height 103
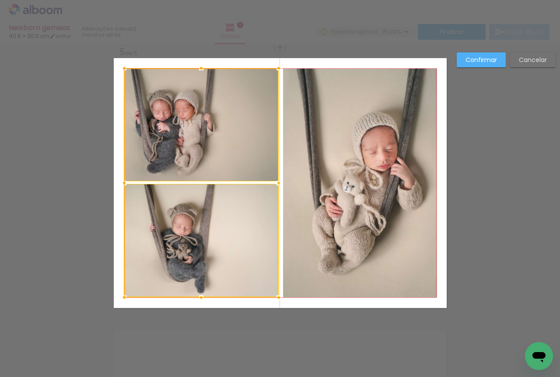
drag, startPoint x: 270, startPoint y: 280, endPoint x: 276, endPoint y: 301, distance: 22.0
click at [276, 301] on div at bounding box center [278, 297] width 17 height 17
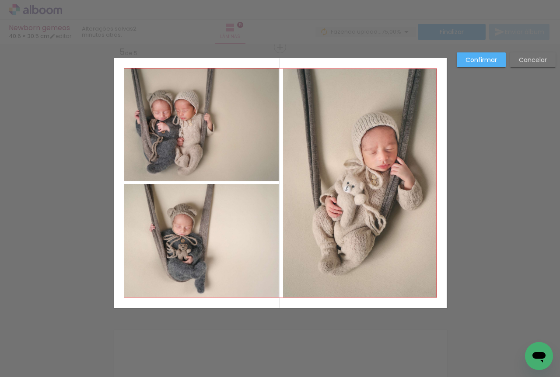
click at [307, 252] on quentale-photo at bounding box center [360, 183] width 154 height 229
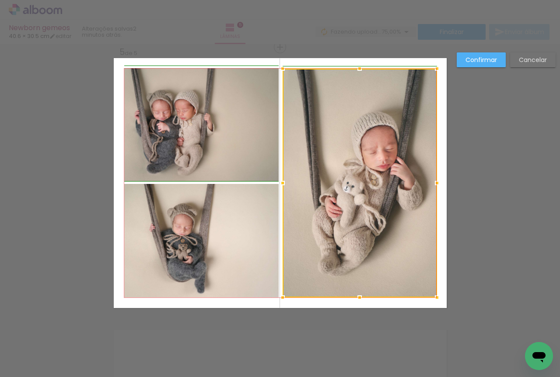
drag, startPoint x: 280, startPoint y: 182, endPoint x: 276, endPoint y: 183, distance: 4.6
click at [276, 183] on div at bounding box center [282, 183] width 17 height 17
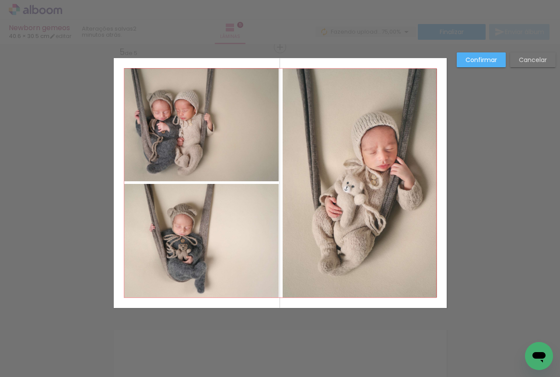
click at [298, 142] on quentale-photo at bounding box center [360, 183] width 154 height 229
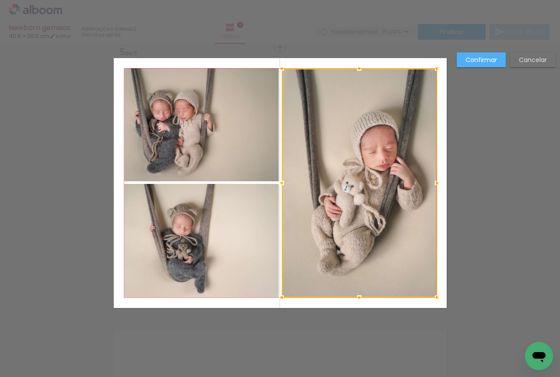
click at [282, 183] on div at bounding box center [281, 183] width 17 height 17
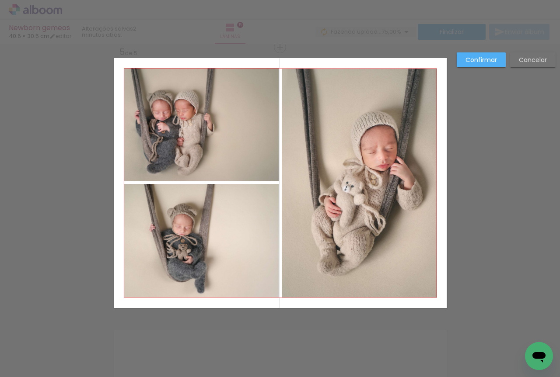
click at [494, 54] on paper-button "Confirmar" at bounding box center [481, 59] width 49 height 15
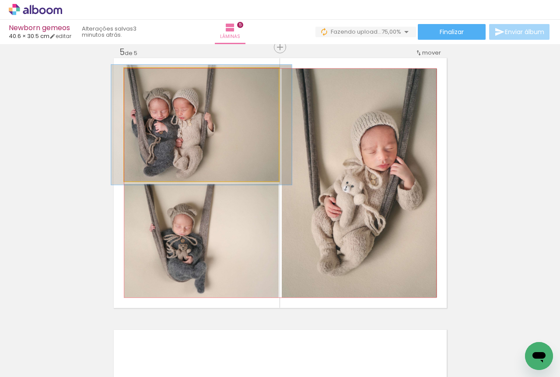
type paper-slider "106"
click at [147, 81] on div at bounding box center [147, 77] width 14 height 14
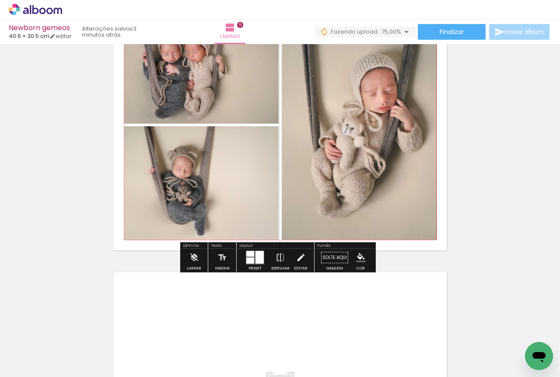
scroll to position [1245, 0]
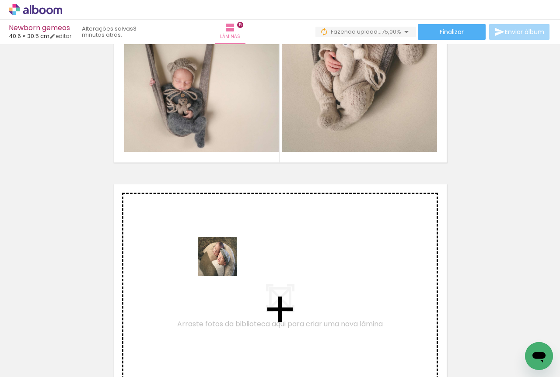
drag, startPoint x: 98, startPoint y: 356, endPoint x: 224, endPoint y: 263, distance: 156.8
click at [224, 263] on quentale-workspace at bounding box center [280, 188] width 560 height 377
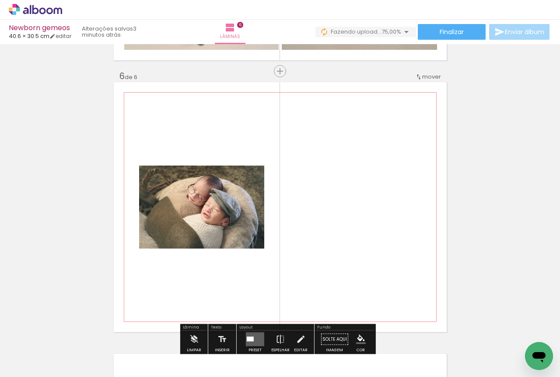
scroll to position [1372, 0]
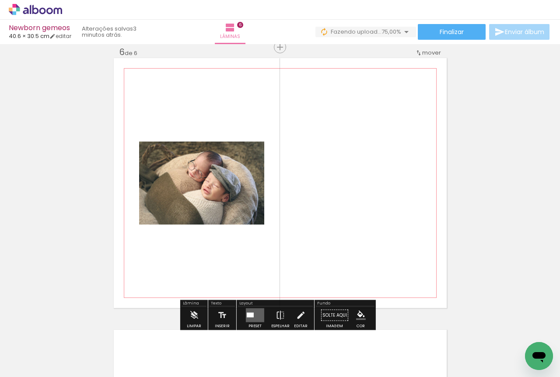
click at [240, 216] on quentale-photo at bounding box center [201, 183] width 125 height 83
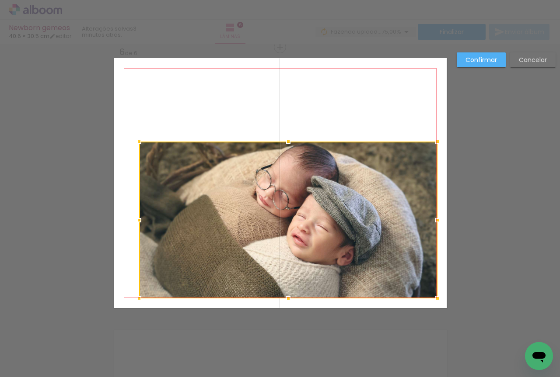
drag, startPoint x: 262, startPoint y: 230, endPoint x: 434, endPoint y: 304, distance: 187.1
click at [434, 304] on div at bounding box center [437, 298] width 17 height 17
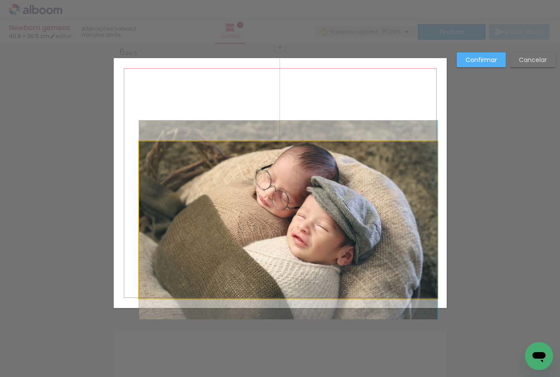
click at [385, 273] on quentale-photo at bounding box center [288, 220] width 298 height 157
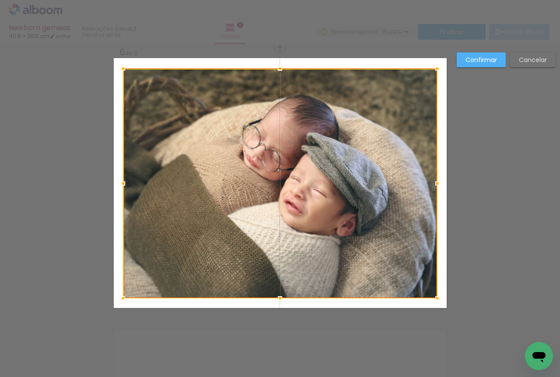
drag, startPoint x: 139, startPoint y: 141, endPoint x: 123, endPoint y: 68, distance: 74.8
click at [123, 68] on div at bounding box center [122, 68] width 17 height 17
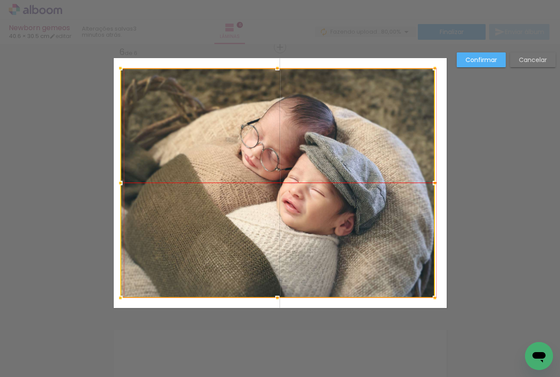
click at [189, 147] on div at bounding box center [277, 183] width 314 height 230
click at [0, 0] on slot "Confirmar" at bounding box center [0, 0] width 0 height 0
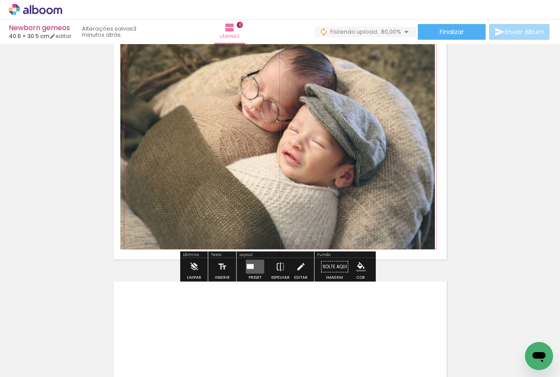
scroll to position [1518, 0]
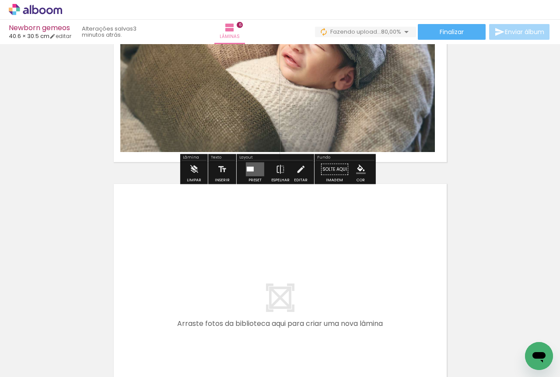
drag, startPoint x: 98, startPoint y: 357, endPoint x: 177, endPoint y: 261, distance: 125.2
click at [177, 261] on quentale-workspace at bounding box center [280, 188] width 560 height 377
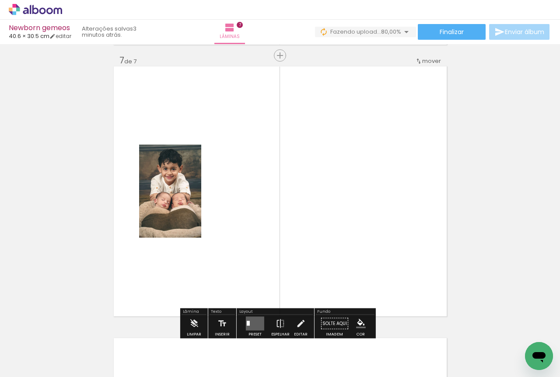
scroll to position [1644, 0]
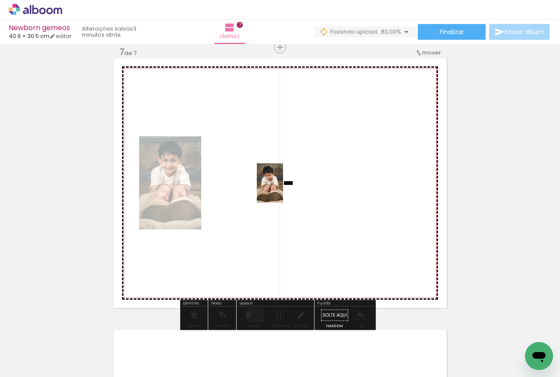
drag, startPoint x: 92, startPoint y: 350, endPoint x: 281, endPoint y: 182, distance: 253.1
click at [283, 186] on quentale-workspace at bounding box center [280, 188] width 560 height 377
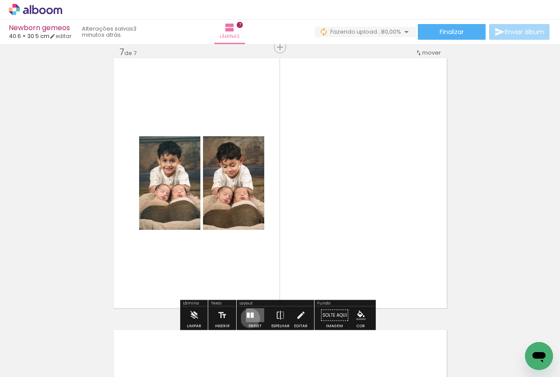
click at [248, 318] on quentale-layouter at bounding box center [255, 316] width 18 height 14
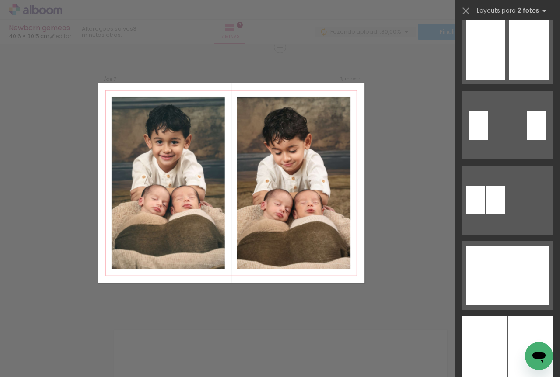
scroll to position [365, 0]
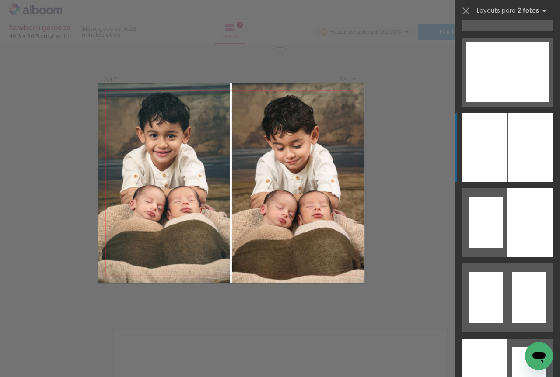
click at [498, 150] on div at bounding box center [483, 147] width 45 height 69
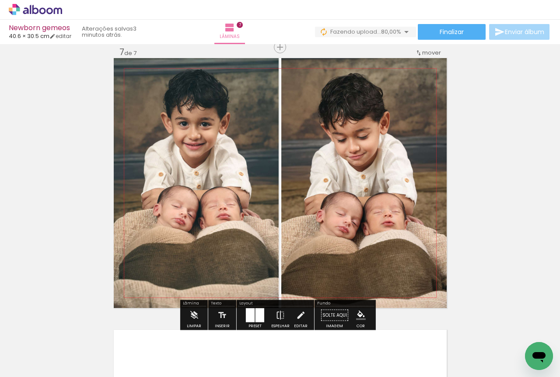
click at [383, 201] on quentale-photo at bounding box center [363, 183] width 165 height 250
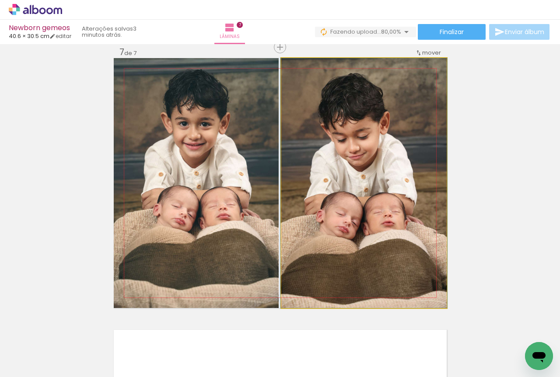
click at [383, 201] on quentale-photo at bounding box center [363, 183] width 165 height 250
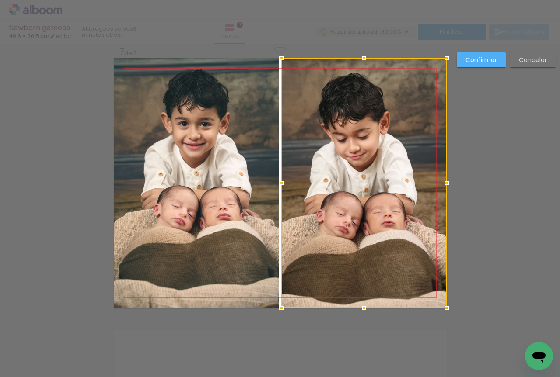
click at [257, 186] on quentale-photo at bounding box center [196, 183] width 165 height 250
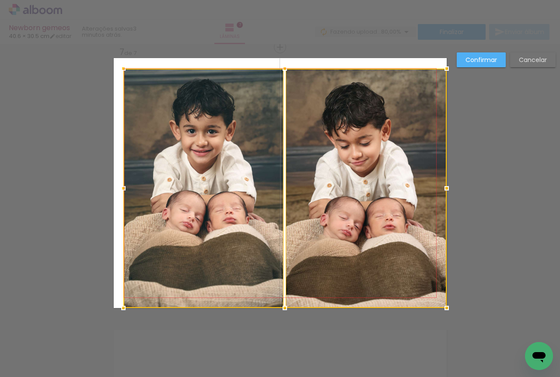
drag, startPoint x: 114, startPoint y: 60, endPoint x: 123, endPoint y: 70, distance: 13.6
click at [123, 70] on div at bounding box center [123, 68] width 17 height 17
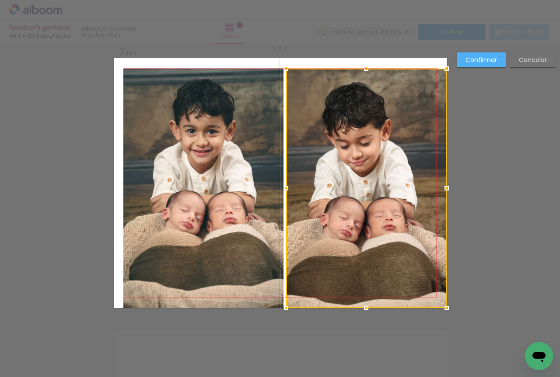
drag, startPoint x: 140, startPoint y: 112, endPoint x: 166, endPoint y: 116, distance: 26.6
click at [140, 112] on quentale-photo at bounding box center [203, 189] width 160 height 240
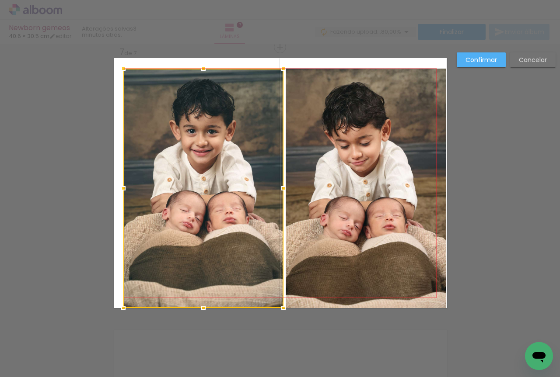
click at [335, 148] on quentale-photo at bounding box center [366, 189] width 161 height 240
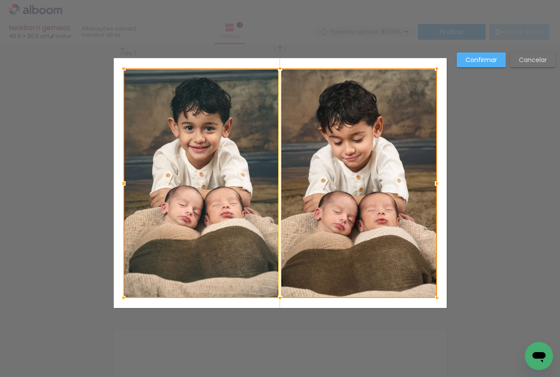
drag, startPoint x: 444, startPoint y: 314, endPoint x: 433, endPoint y: 304, distance: 15.2
click at [433, 304] on div at bounding box center [436, 298] width 17 height 17
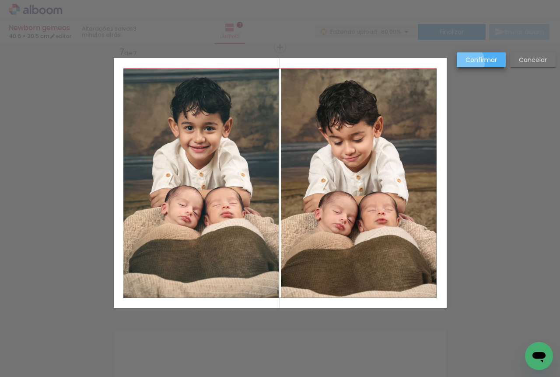
click at [0, 0] on slot "Confirmar" at bounding box center [0, 0] width 0 height 0
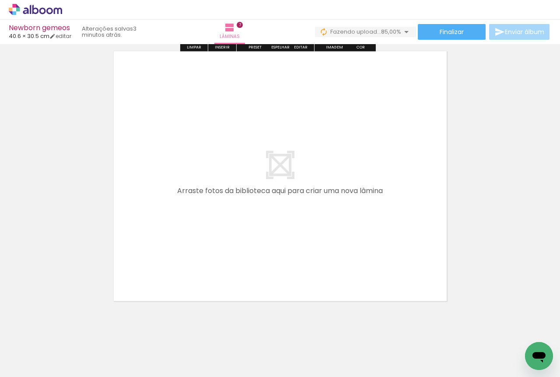
scroll to position [1932, 0]
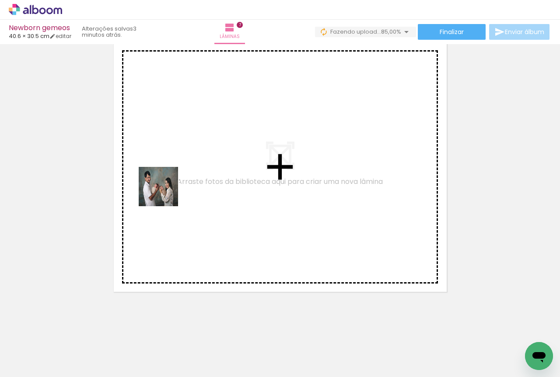
drag, startPoint x: 89, startPoint y: 352, endPoint x: 166, endPoint y: 188, distance: 181.2
click at [166, 188] on quentale-workspace at bounding box center [280, 188] width 560 height 377
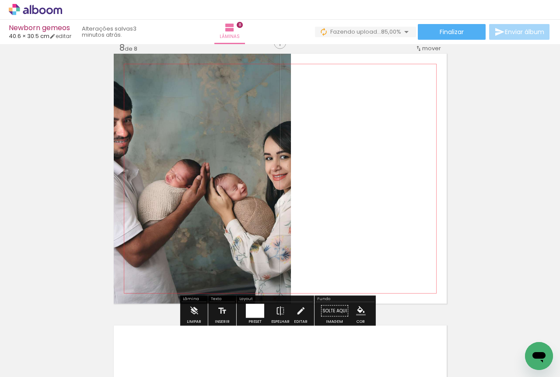
scroll to position [1916, 0]
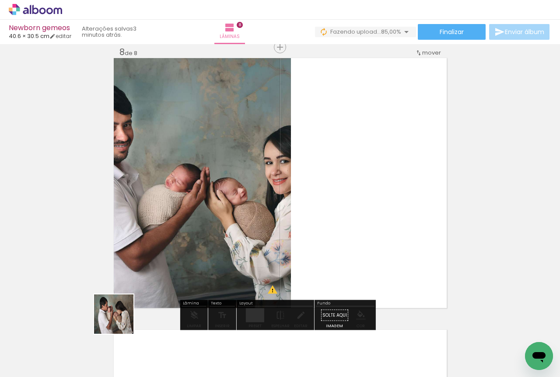
drag, startPoint x: 120, startPoint y: 321, endPoint x: 354, endPoint y: 173, distance: 276.8
click at [353, 174] on quentale-workspace at bounding box center [280, 188] width 560 height 377
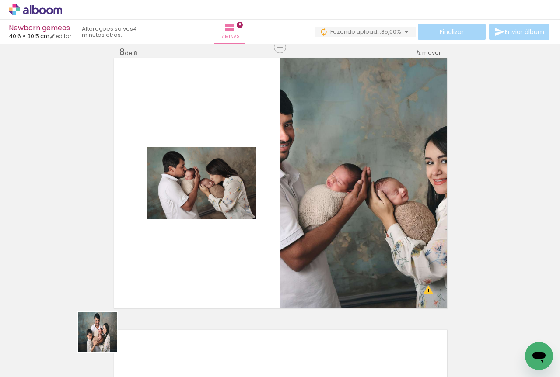
drag, startPoint x: 99, startPoint y: 351, endPoint x: 182, endPoint y: 235, distance: 142.6
click at [182, 235] on quentale-workspace at bounding box center [280, 188] width 560 height 377
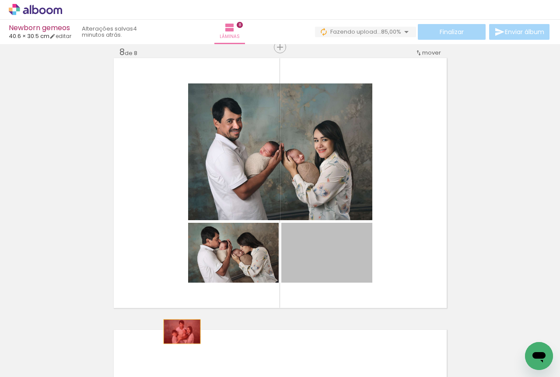
drag, startPoint x: 310, startPoint y: 267, endPoint x: 165, endPoint y: 349, distance: 166.7
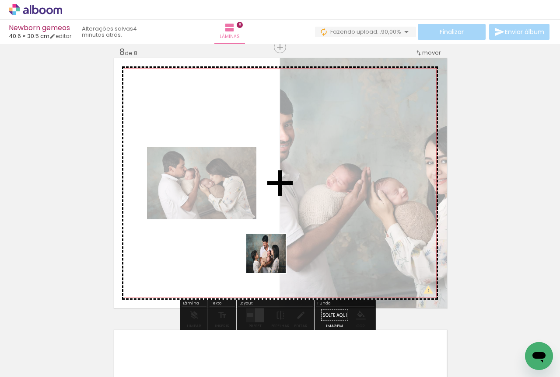
drag, startPoint x: 180, startPoint y: 329, endPoint x: 300, endPoint y: 240, distance: 149.1
click at [300, 240] on quentale-workspace at bounding box center [280, 188] width 560 height 377
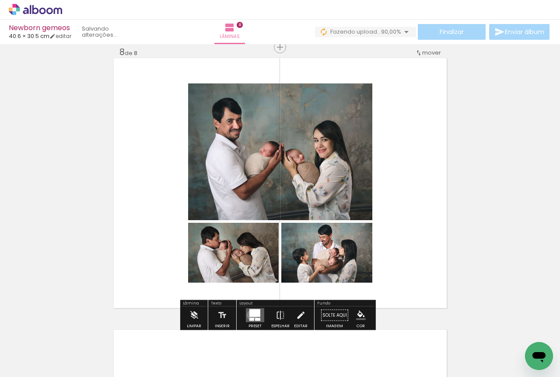
click at [250, 315] on div at bounding box center [254, 314] width 11 height 8
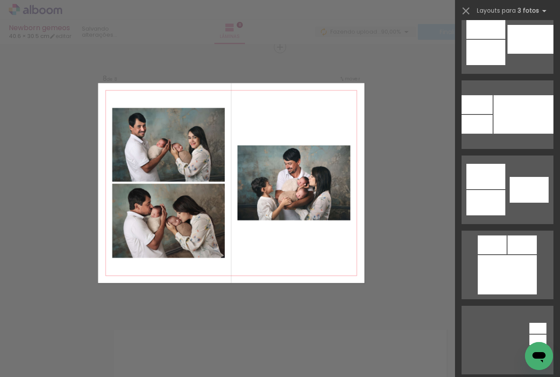
scroll to position [1020, 0]
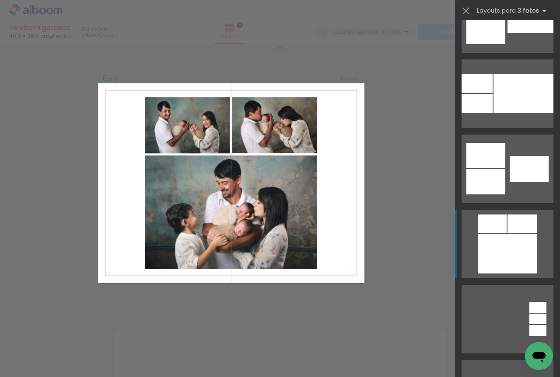
click at [494, 232] on div at bounding box center [492, 224] width 29 height 19
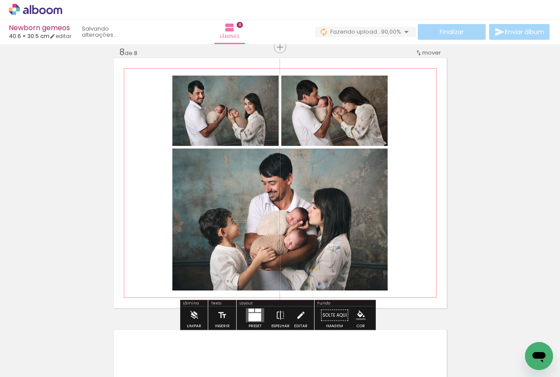
click at [353, 193] on quentale-photo at bounding box center [279, 220] width 215 height 142
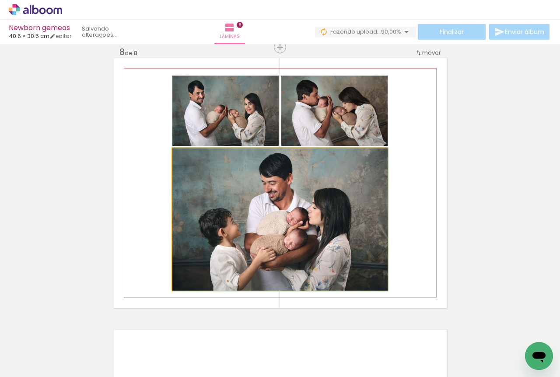
click at [353, 193] on quentale-photo at bounding box center [279, 220] width 215 height 142
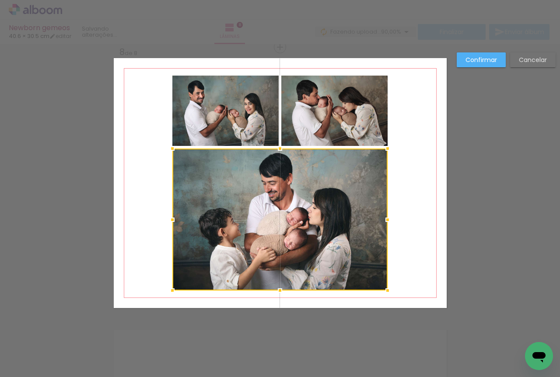
click at [261, 202] on div at bounding box center [279, 220] width 215 height 142
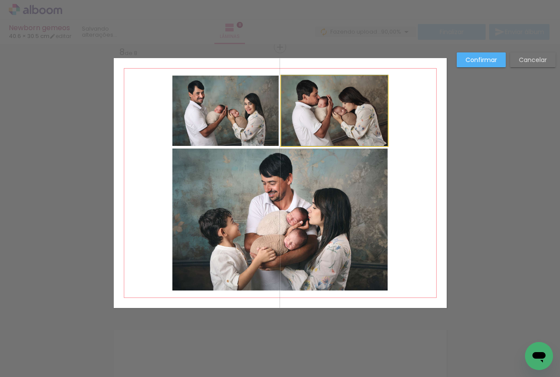
click at [326, 116] on quentale-photo at bounding box center [334, 111] width 106 height 70
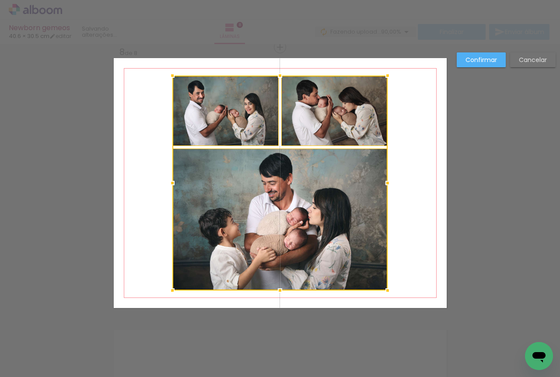
scroll to position [1020, 0]
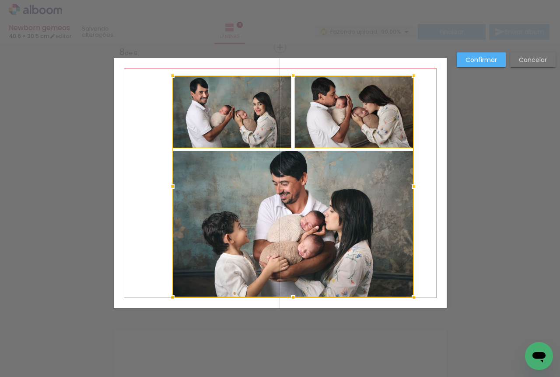
drag, startPoint x: 389, startPoint y: 293, endPoint x: 415, endPoint y: 300, distance: 27.2
click at [415, 300] on div at bounding box center [413, 297] width 17 height 17
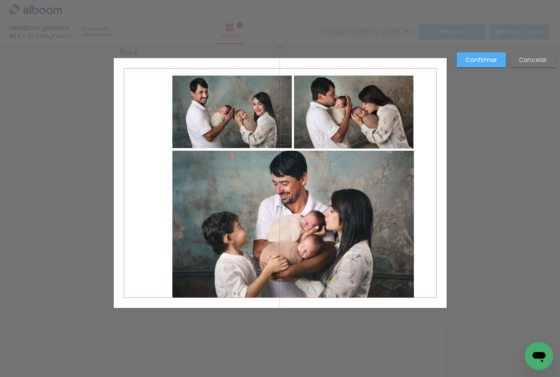
click at [358, 232] on quentale-photo at bounding box center [292, 224] width 241 height 147
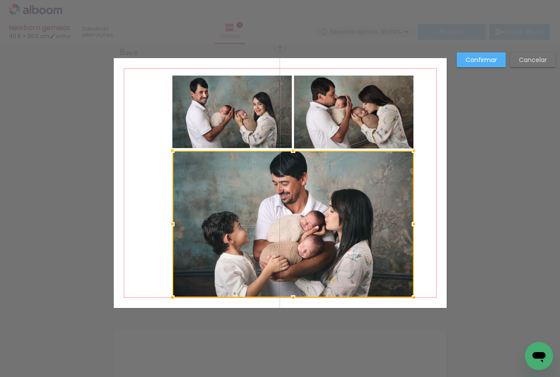
click at [224, 97] on quentale-photo at bounding box center [231, 112] width 119 height 73
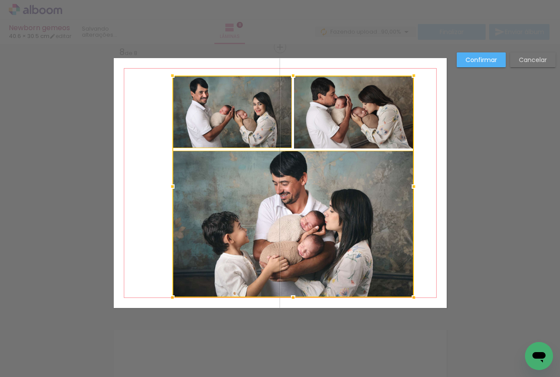
click at [330, 123] on div at bounding box center [292, 187] width 241 height 222
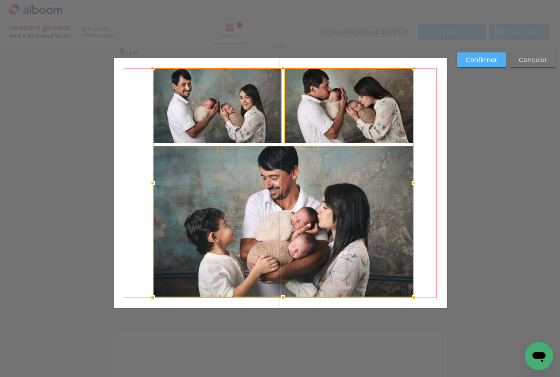
drag, startPoint x: 170, startPoint y: 76, endPoint x: 150, endPoint y: 68, distance: 21.0
click at [150, 68] on div at bounding box center [152, 67] width 17 height 17
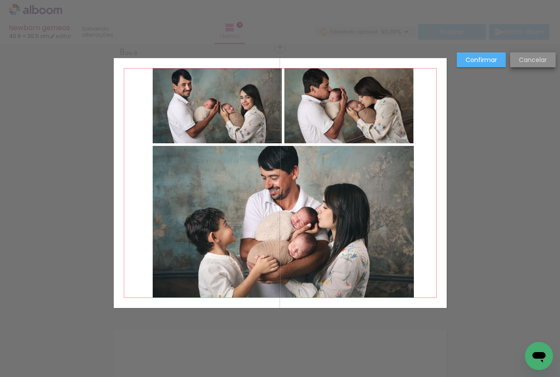
click at [0, 0] on slot "Cancelar" at bounding box center [0, 0] width 0 height 0
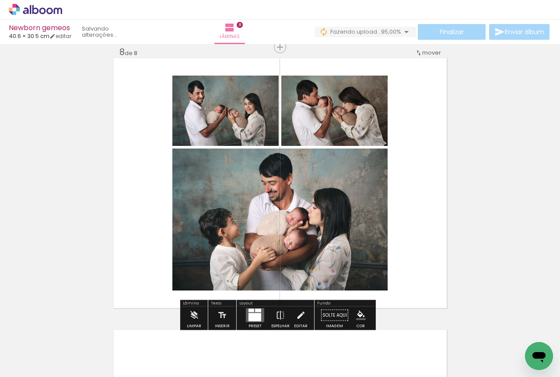
click at [257, 316] on div at bounding box center [254, 318] width 13 height 8
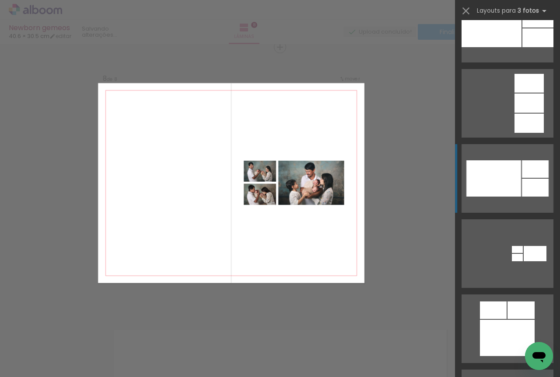
scroll to position [2005, 0]
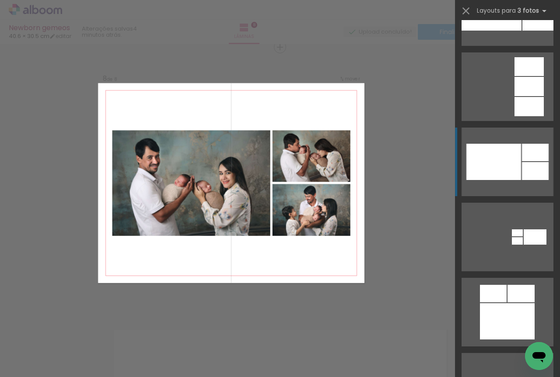
click at [505, 171] on div at bounding box center [493, 162] width 55 height 36
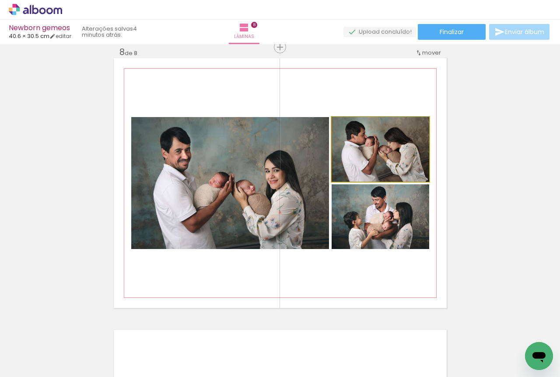
click at [394, 168] on quentale-photo at bounding box center [381, 149] width 98 height 65
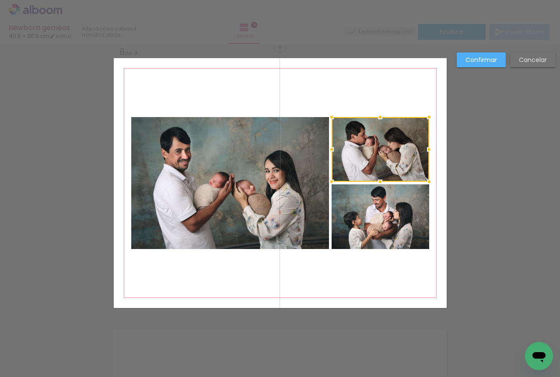
drag, startPoint x: 388, startPoint y: 219, endPoint x: 357, endPoint y: 212, distance: 31.7
click at [387, 219] on quentale-photo at bounding box center [381, 217] width 98 height 65
click at [224, 178] on quentale-photo at bounding box center [230, 183] width 198 height 132
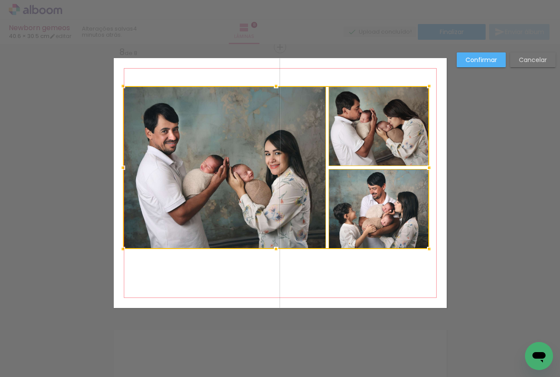
drag, startPoint x: 127, startPoint y: 115, endPoint x: 119, endPoint y: 84, distance: 32.1
click at [119, 84] on div at bounding box center [122, 85] width 17 height 17
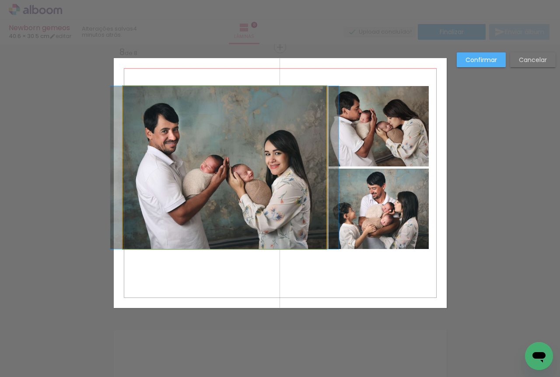
click at [165, 121] on quentale-photo at bounding box center [224, 167] width 203 height 163
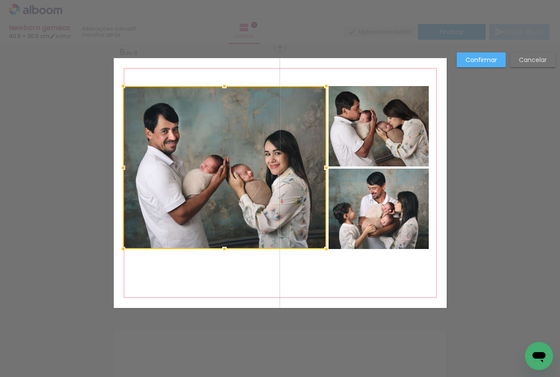
click at [342, 125] on quentale-photo at bounding box center [378, 126] width 100 height 80
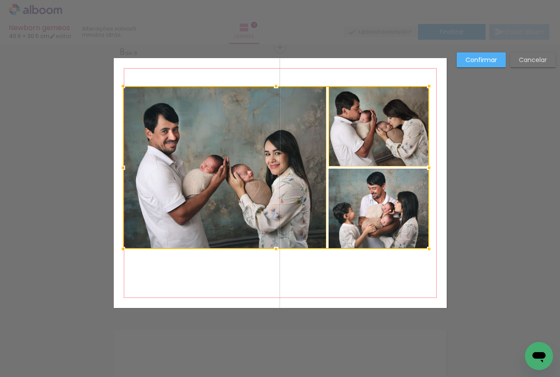
click at [355, 198] on div at bounding box center [276, 167] width 306 height 163
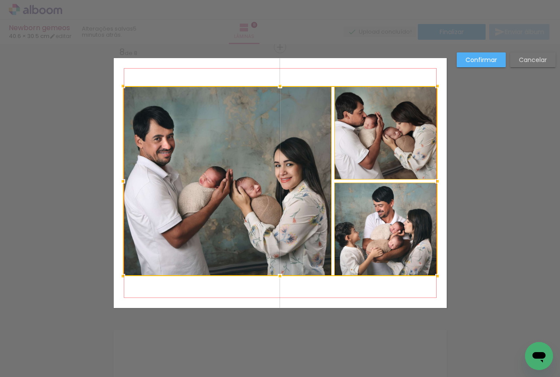
drag, startPoint x: 424, startPoint y: 255, endPoint x: 432, endPoint y: 283, distance: 28.4
click at [432, 283] on div at bounding box center [437, 276] width 17 height 17
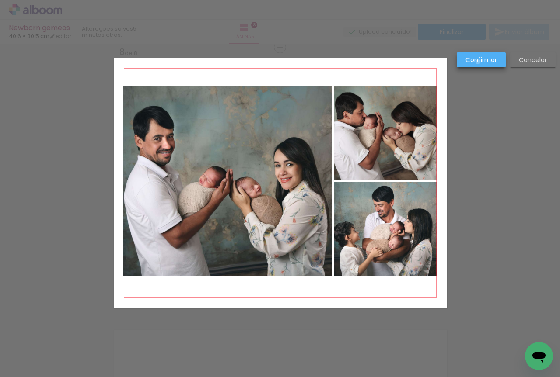
click at [0, 0] on slot "Confirmar" at bounding box center [0, 0] width 0 height 0
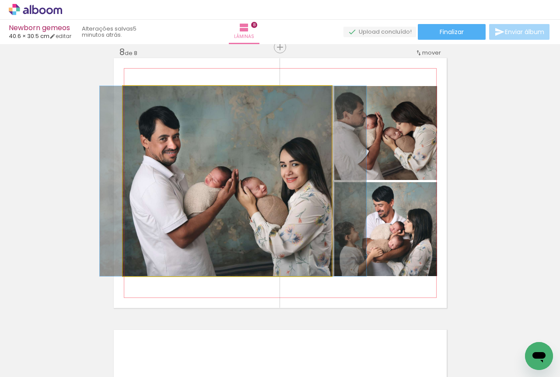
drag, startPoint x: 250, startPoint y: 189, endPoint x: 256, endPoint y: 188, distance: 5.8
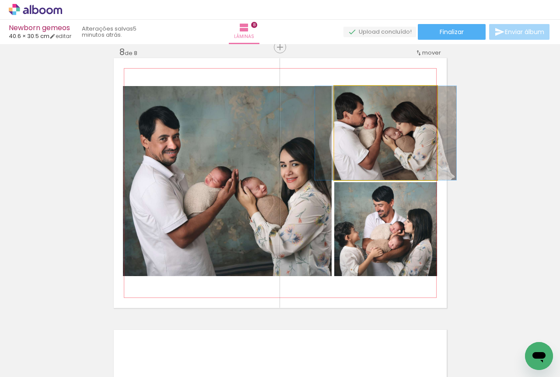
click at [383, 151] on quentale-photo at bounding box center [385, 133] width 103 height 94
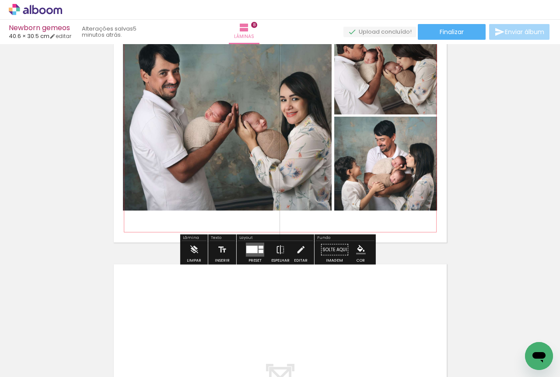
scroll to position [2061, 0]
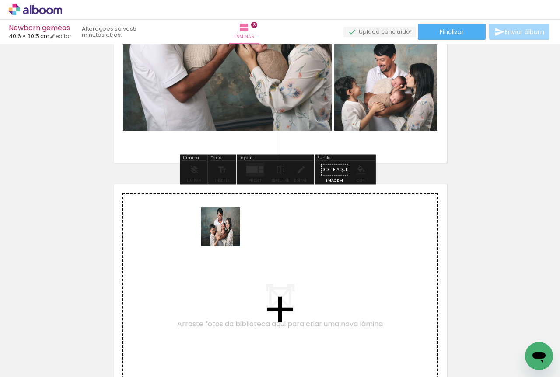
drag, startPoint x: 104, startPoint y: 346, endPoint x: 227, endPoint y: 234, distance: 166.2
click at [227, 234] on quentale-workspace at bounding box center [280, 188] width 560 height 377
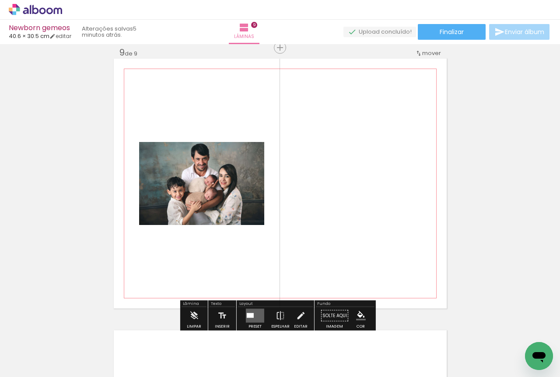
scroll to position [2188, 0]
click at [233, 193] on quentale-photo at bounding box center [201, 183] width 125 height 83
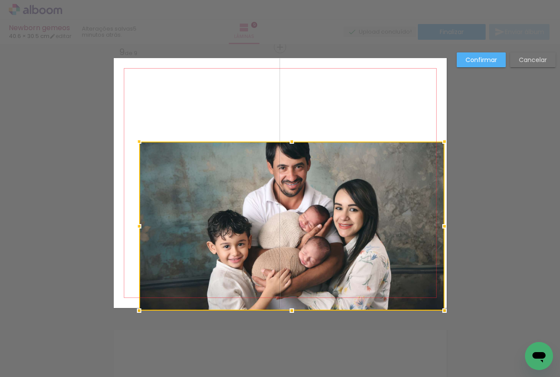
drag, startPoint x: 297, startPoint y: 242, endPoint x: 439, endPoint y: 317, distance: 160.8
click at [439, 317] on div at bounding box center [444, 310] width 17 height 17
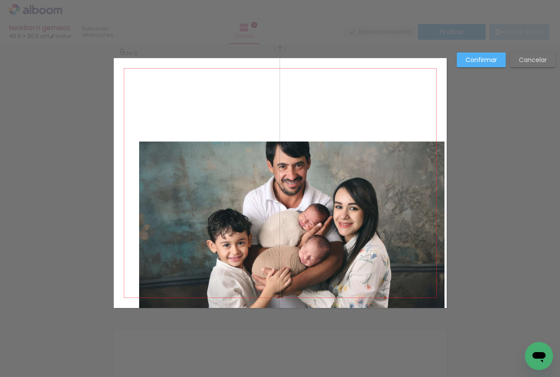
click at [407, 288] on quentale-photo at bounding box center [291, 225] width 305 height 167
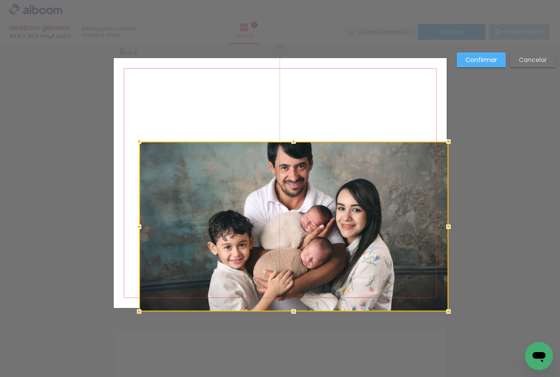
click at [441, 311] on div at bounding box center [448, 311] width 17 height 17
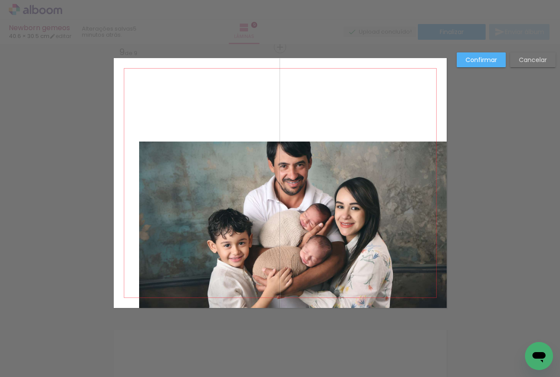
click at [398, 281] on quentale-photo at bounding box center [292, 225] width 307 height 167
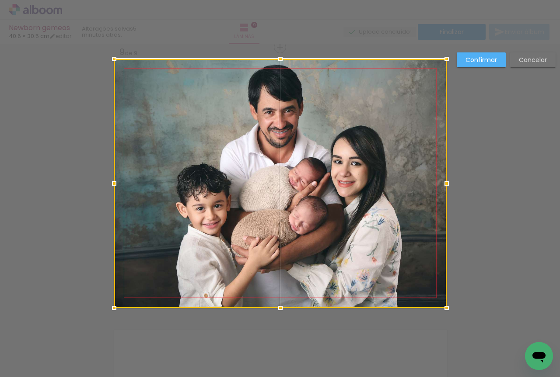
drag, startPoint x: 137, startPoint y: 143, endPoint x: 114, endPoint y: 53, distance: 92.2
click at [114, 53] on div at bounding box center [113, 58] width 17 height 17
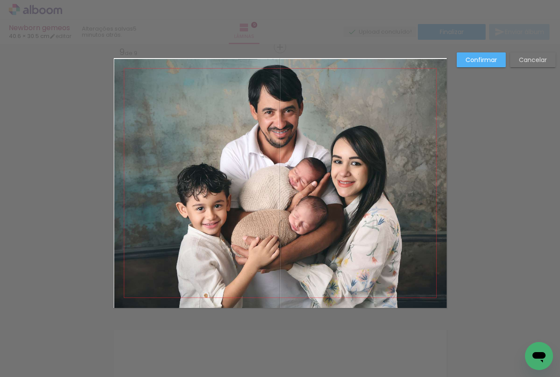
click at [144, 95] on quentale-photo at bounding box center [280, 183] width 332 height 249
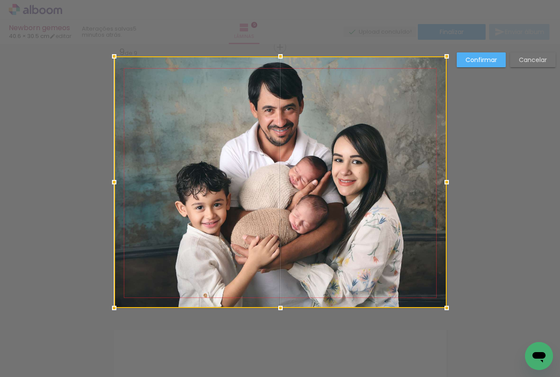
click at [109, 61] on div at bounding box center [113, 56] width 17 height 17
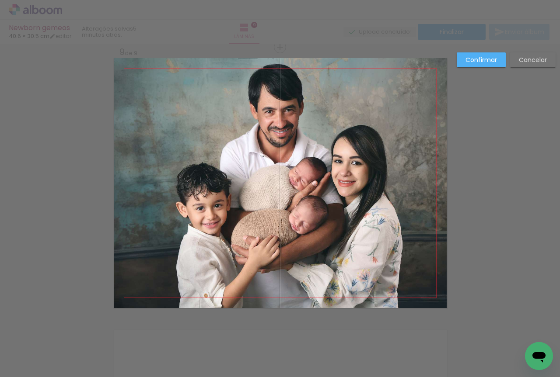
click at [503, 59] on paper-button "Confirmar" at bounding box center [481, 59] width 49 height 15
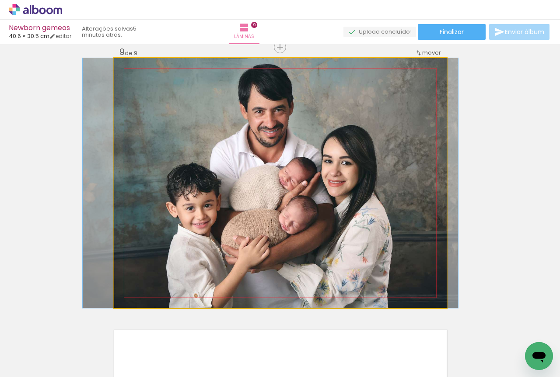
drag, startPoint x: 309, startPoint y: 156, endPoint x: 299, endPoint y: 157, distance: 10.2
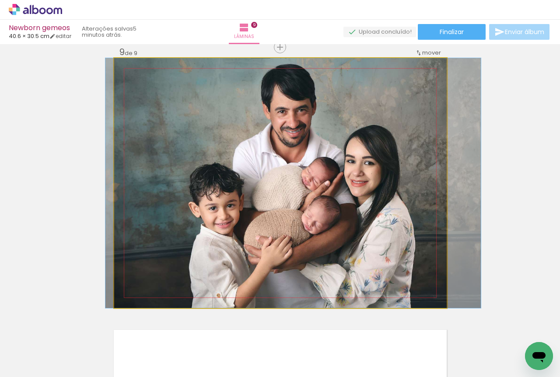
drag, startPoint x: 299, startPoint y: 157, endPoint x: 321, endPoint y: 161, distance: 22.9
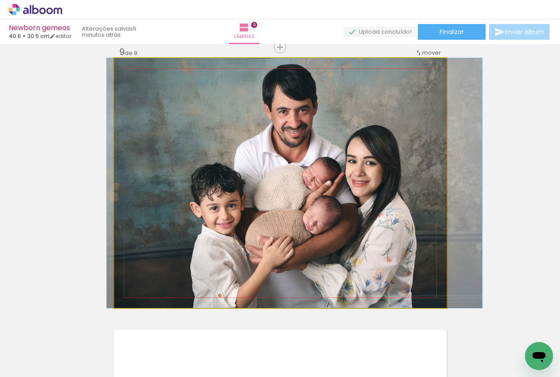
drag, startPoint x: 318, startPoint y: 129, endPoint x: 317, endPoint y: 137, distance: 7.9
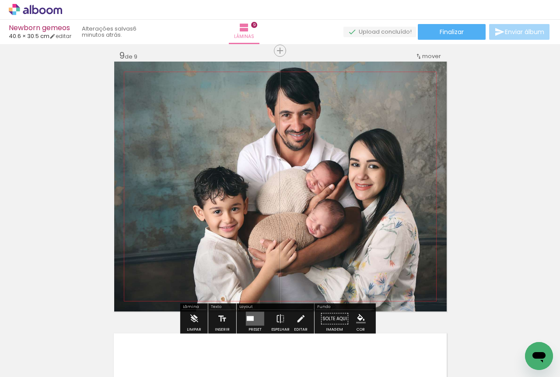
scroll to position [2476, 0]
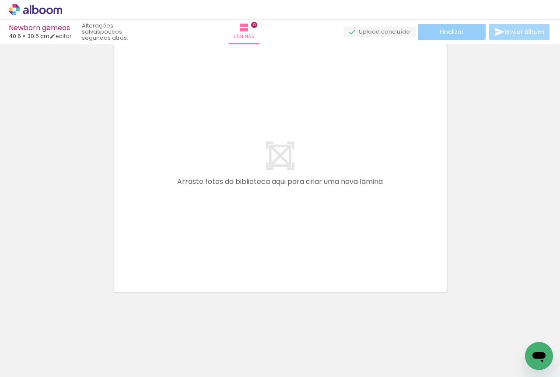
click at [442, 35] on span "Finalizar" at bounding box center [452, 32] width 24 height 6
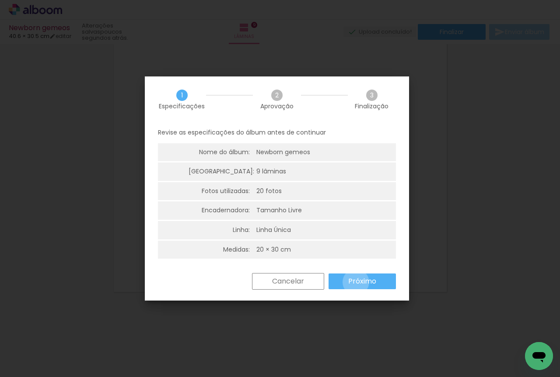
click at [0, 0] on slot "Próximo" at bounding box center [0, 0] width 0 height 0
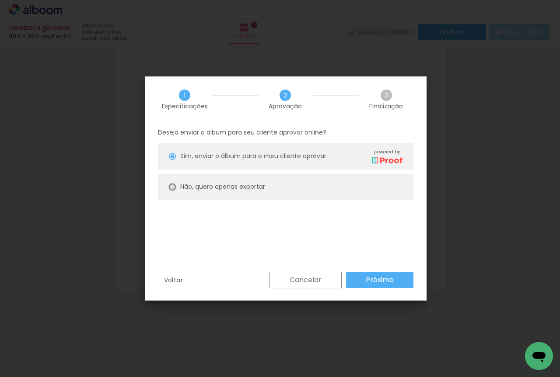
click at [174, 187] on div at bounding box center [172, 187] width 7 height 7
type paper-radio-button "on"
click at [0, 0] on slot "Próximo" at bounding box center [0, 0] width 0 height 0
type input "Alta, 300 DPI"
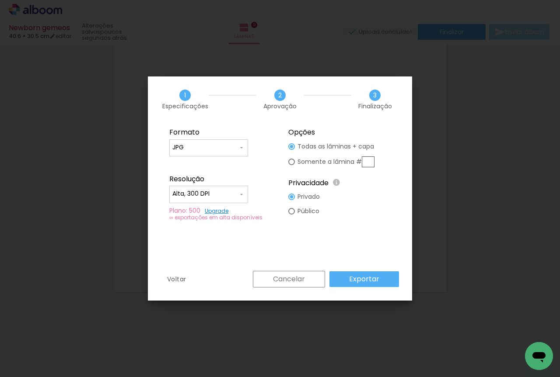
click at [0, 0] on slot "Exportar" at bounding box center [0, 0] width 0 height 0
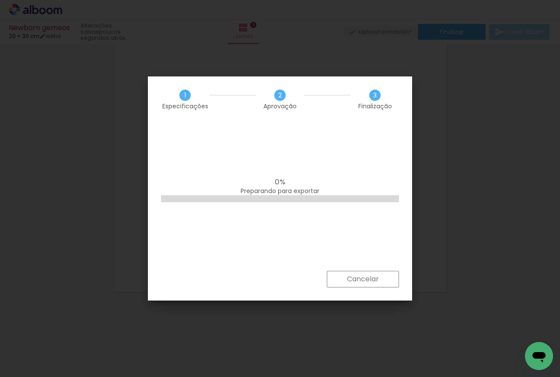
scroll to position [0, 0]
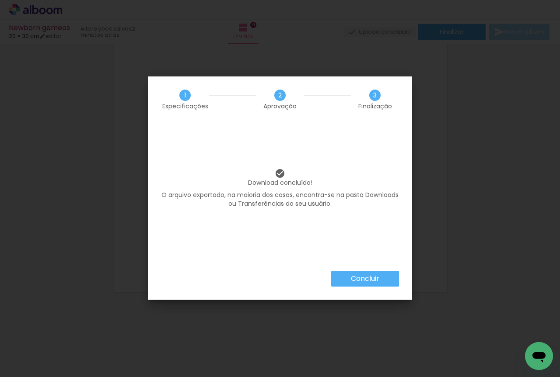
click at [0, 0] on slot "Concluir" at bounding box center [0, 0] width 0 height 0
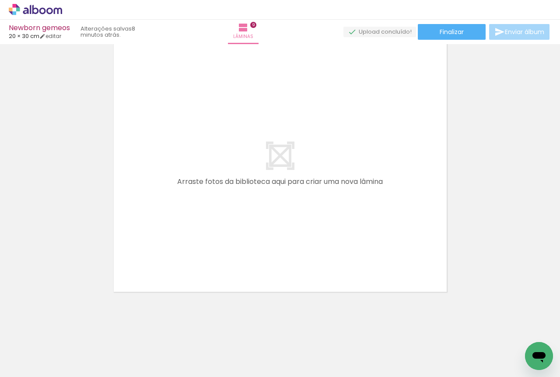
click at [215, 95] on quentale-layouter at bounding box center [280, 167] width 333 height 250
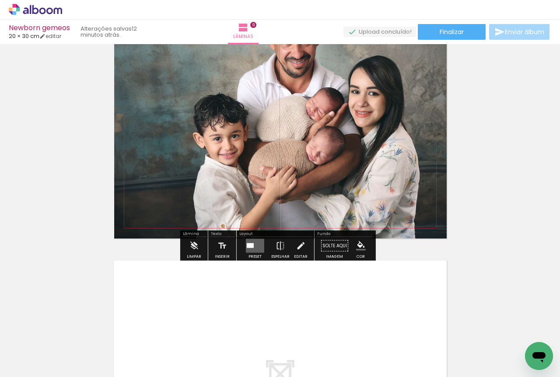
scroll to position [2403, 0]
